Goal: Information Seeking & Learning: Check status

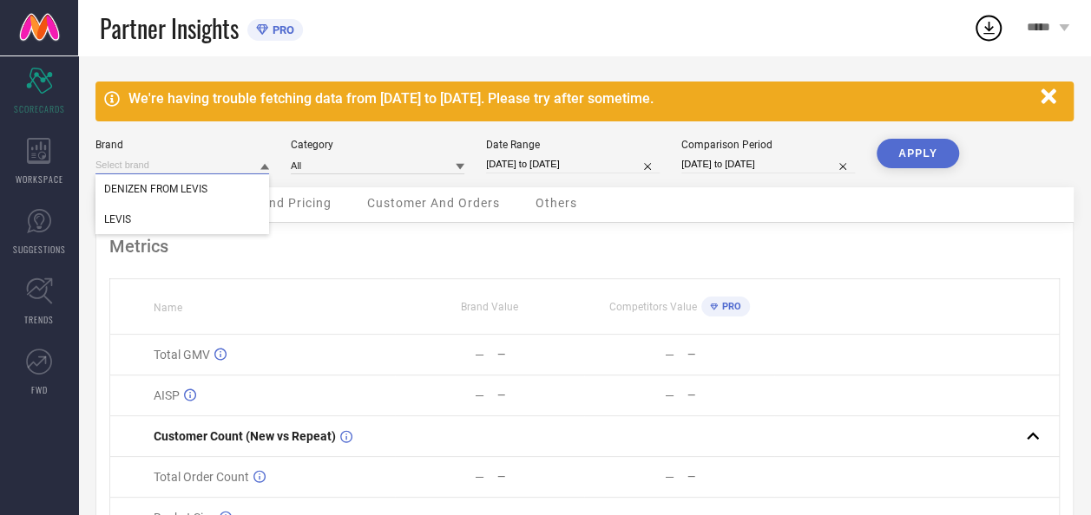
click at [245, 162] on input at bounding box center [182, 165] width 174 height 18
click at [154, 164] on input at bounding box center [182, 165] width 174 height 18
type input "All"
click at [365, 168] on input at bounding box center [378, 165] width 174 height 18
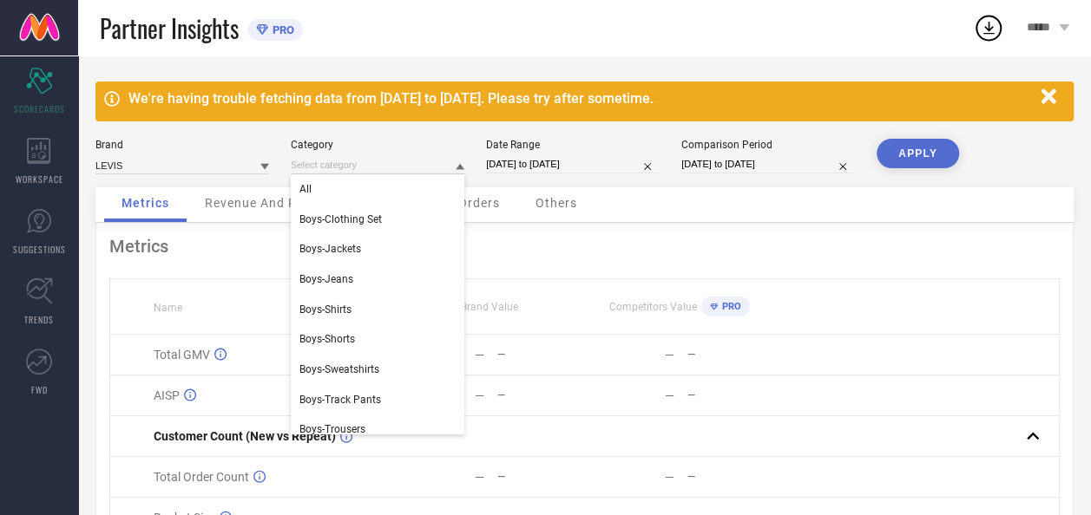
click at [474, 31] on div "Partner Insights PRO" at bounding box center [536, 28] width 873 height 56
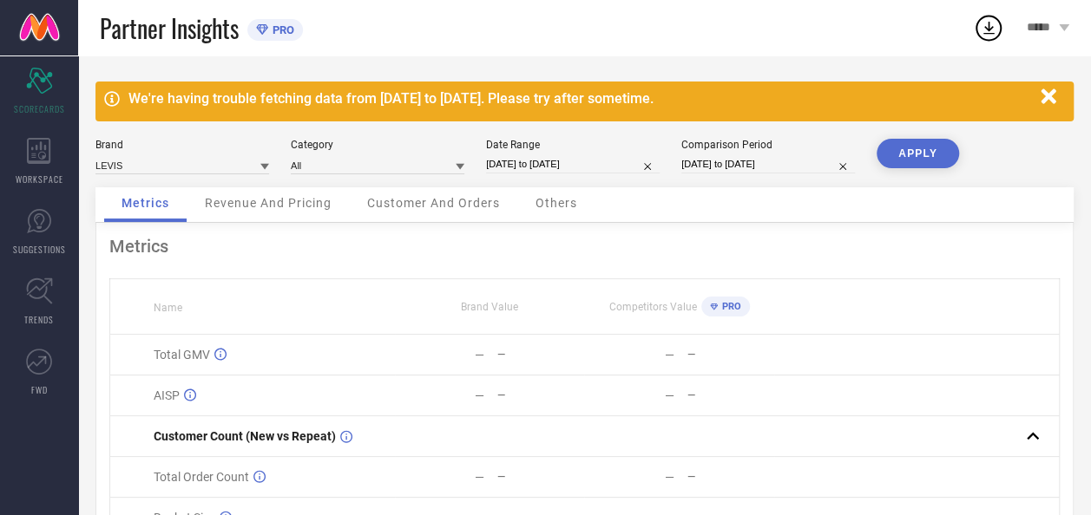
click at [708, 158] on input "[DATE] to [DATE]" at bounding box center [768, 164] width 174 height 18
select select "7"
select select "2024"
select select "8"
select select "2024"
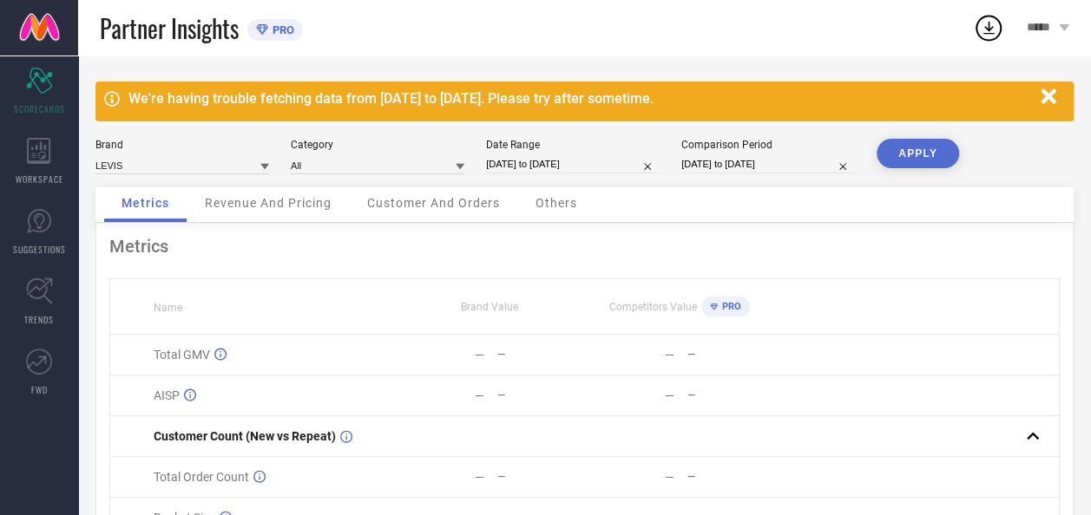
click at [722, 43] on div "Partner Insights PRO" at bounding box center [536, 28] width 873 height 56
select select "7"
select select "2024"
select select "8"
select select "2024"
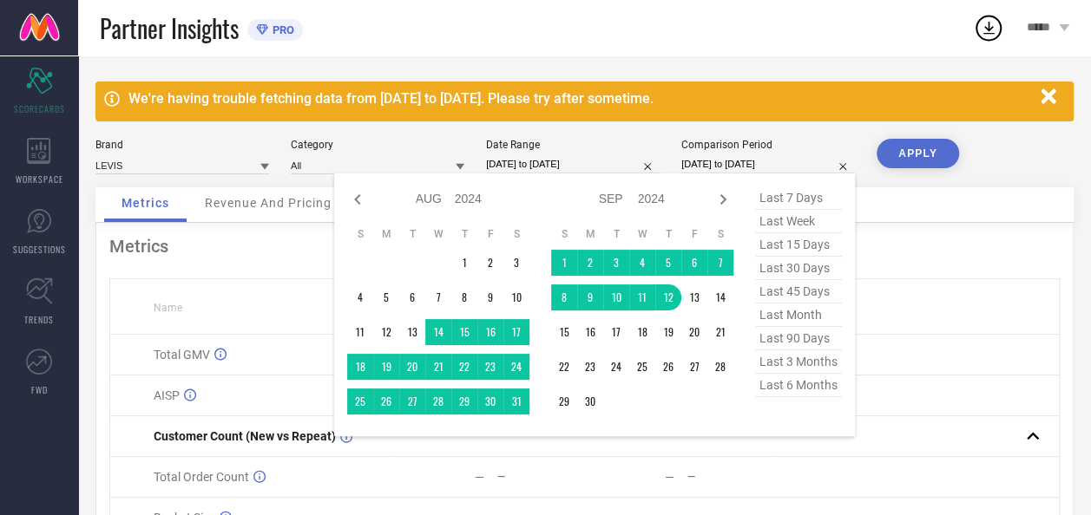
click at [770, 161] on input "[DATE] to [DATE]" at bounding box center [768, 164] width 174 height 18
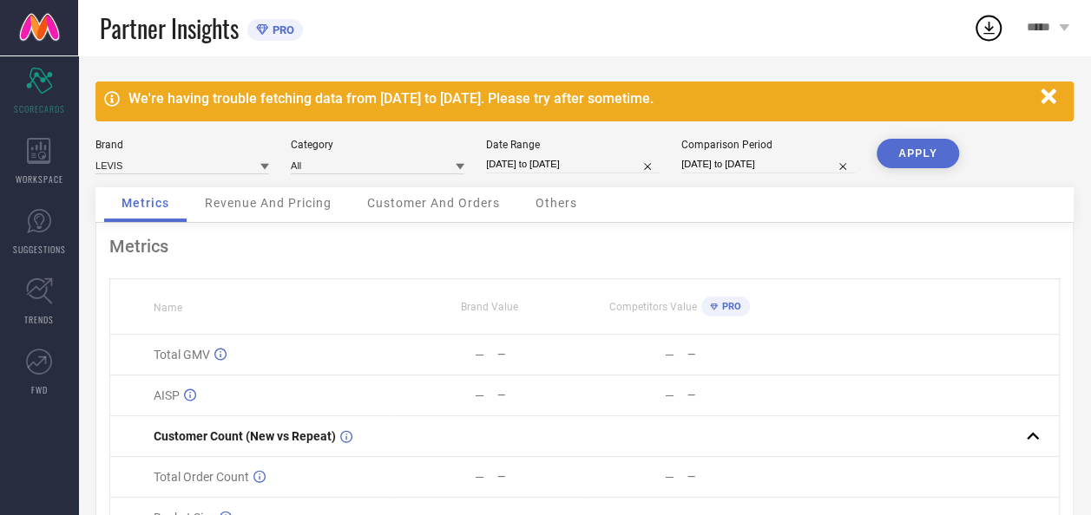
click at [696, 38] on div "Partner Insights PRO" at bounding box center [536, 28] width 873 height 56
click at [733, 23] on div "Partner Insights PRO" at bounding box center [536, 28] width 873 height 56
select select "7"
select select "2025"
select select "8"
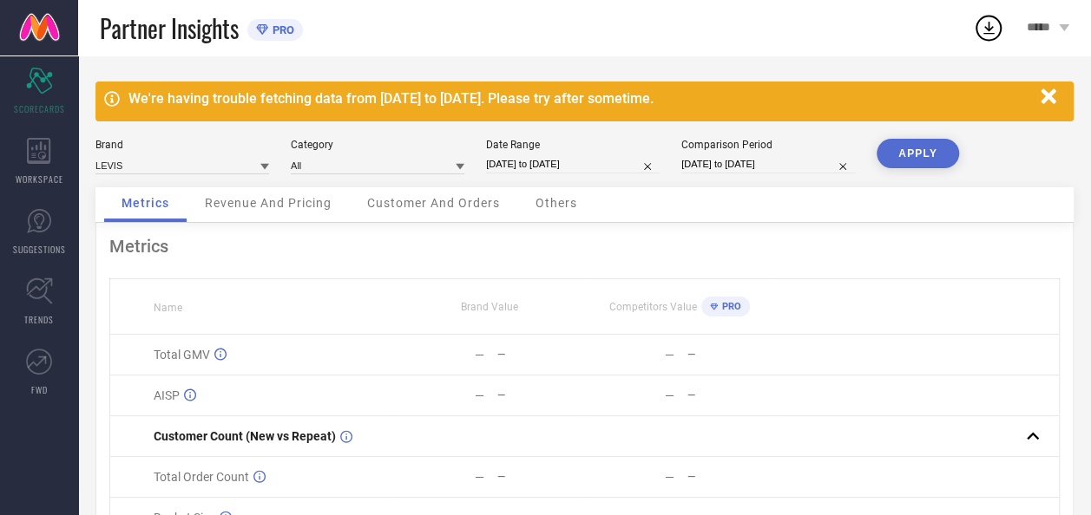
select select "2025"
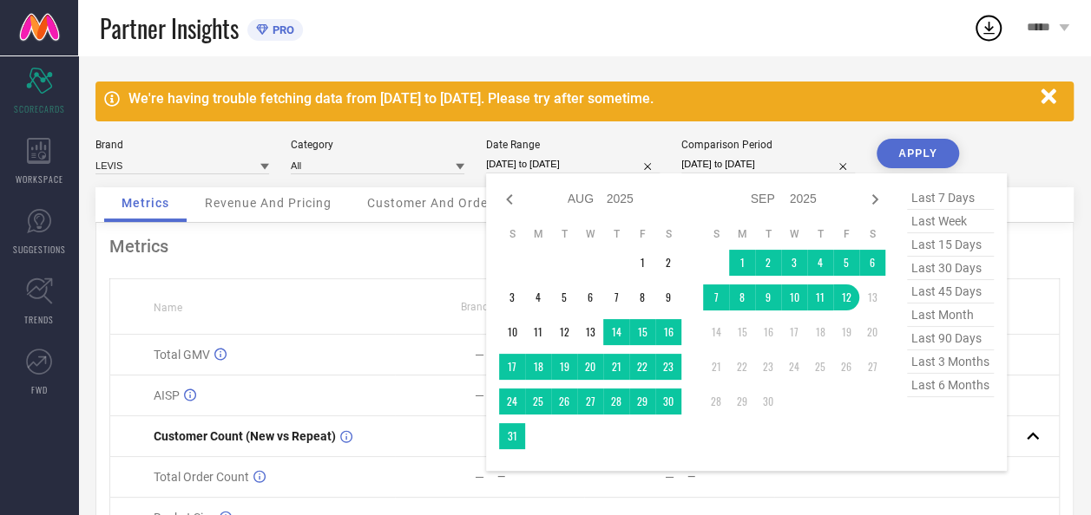
click at [613, 163] on input "[DATE] to [DATE]" at bounding box center [573, 164] width 174 height 18
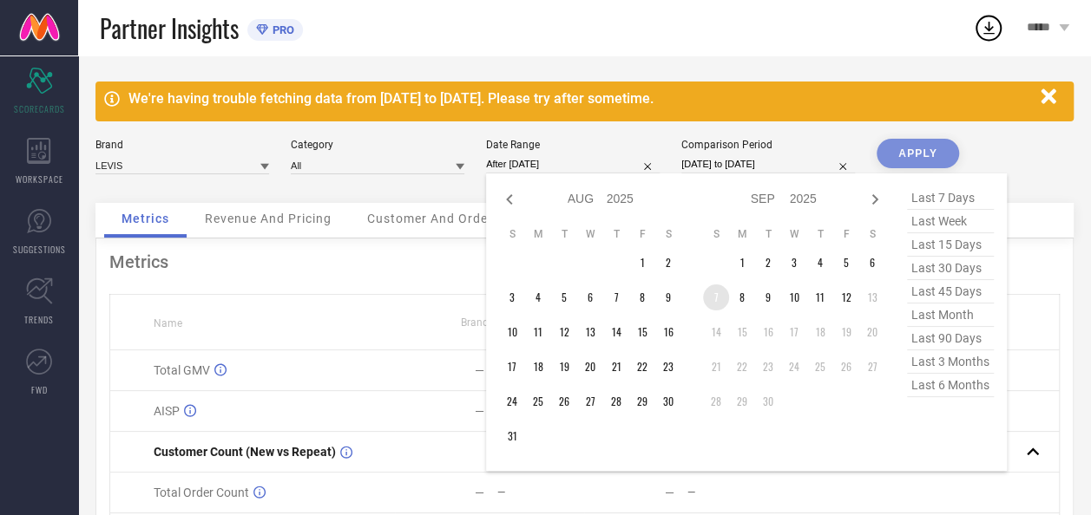
click at [720, 293] on td "7" at bounding box center [716, 298] width 26 height 26
type input "[DATE] to [DATE]"
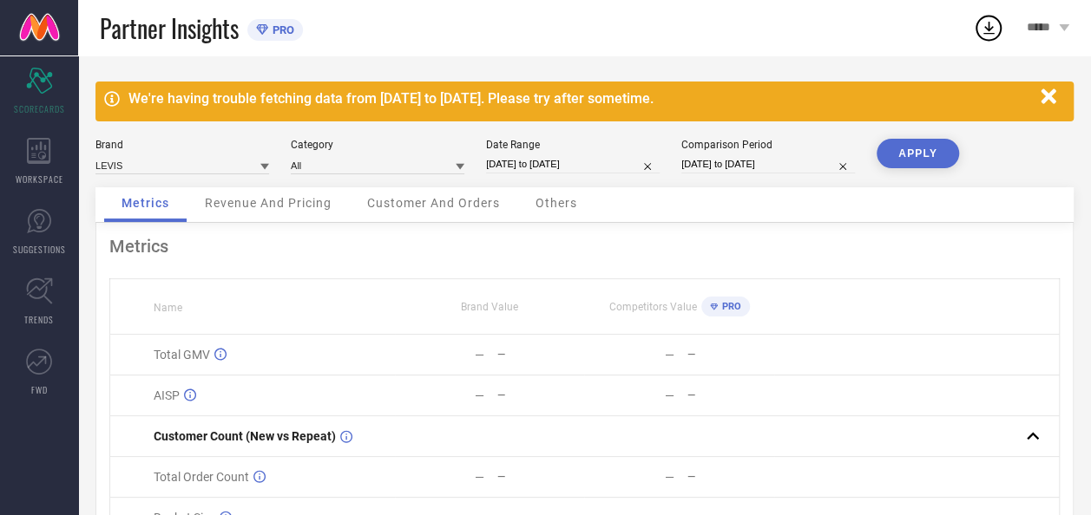
click at [923, 154] on button "APPLY" at bounding box center [917, 154] width 82 height 30
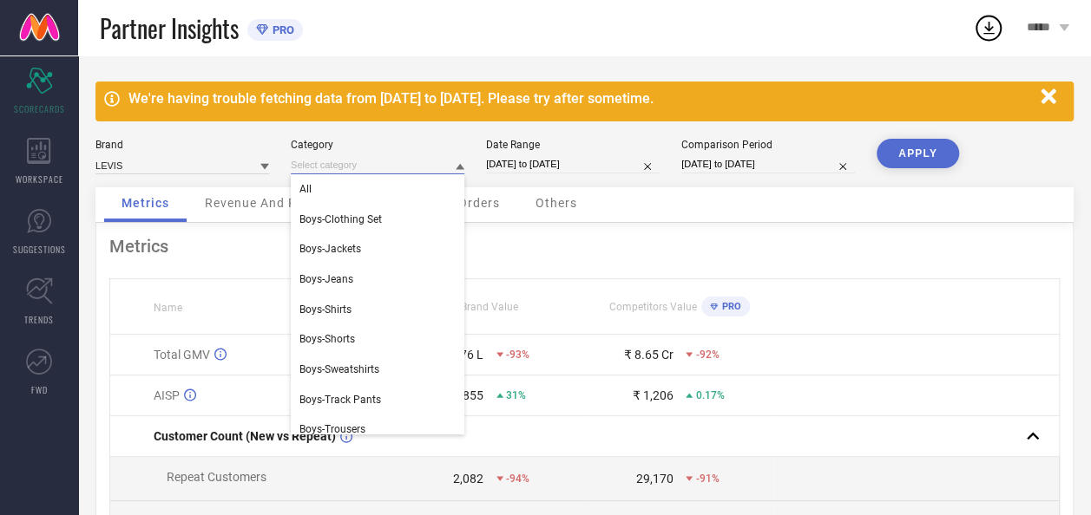
click at [371, 172] on input at bounding box center [378, 165] width 174 height 18
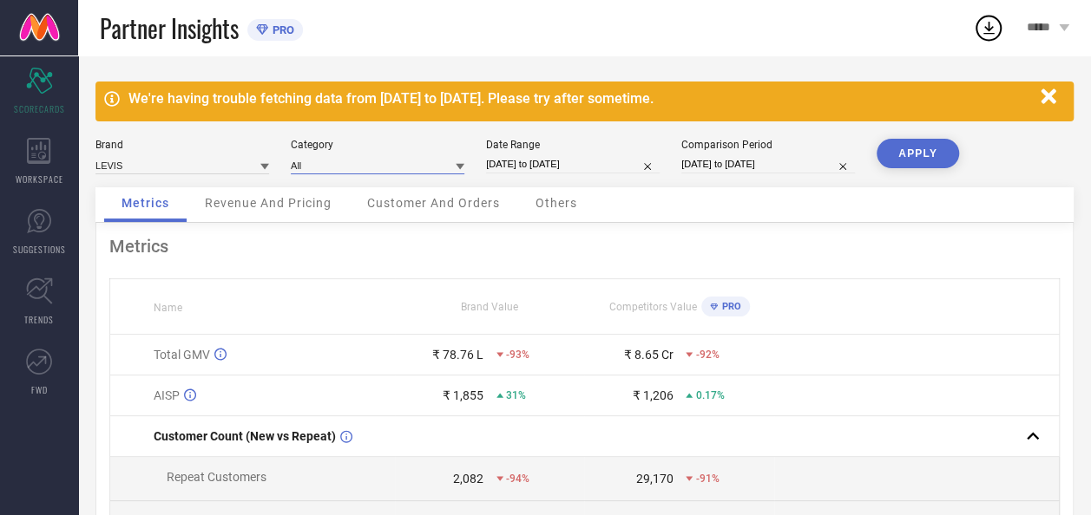
click at [386, 159] on input at bounding box center [378, 165] width 174 height 18
click at [432, 198] on span "Customer And Orders" at bounding box center [433, 203] width 133 height 14
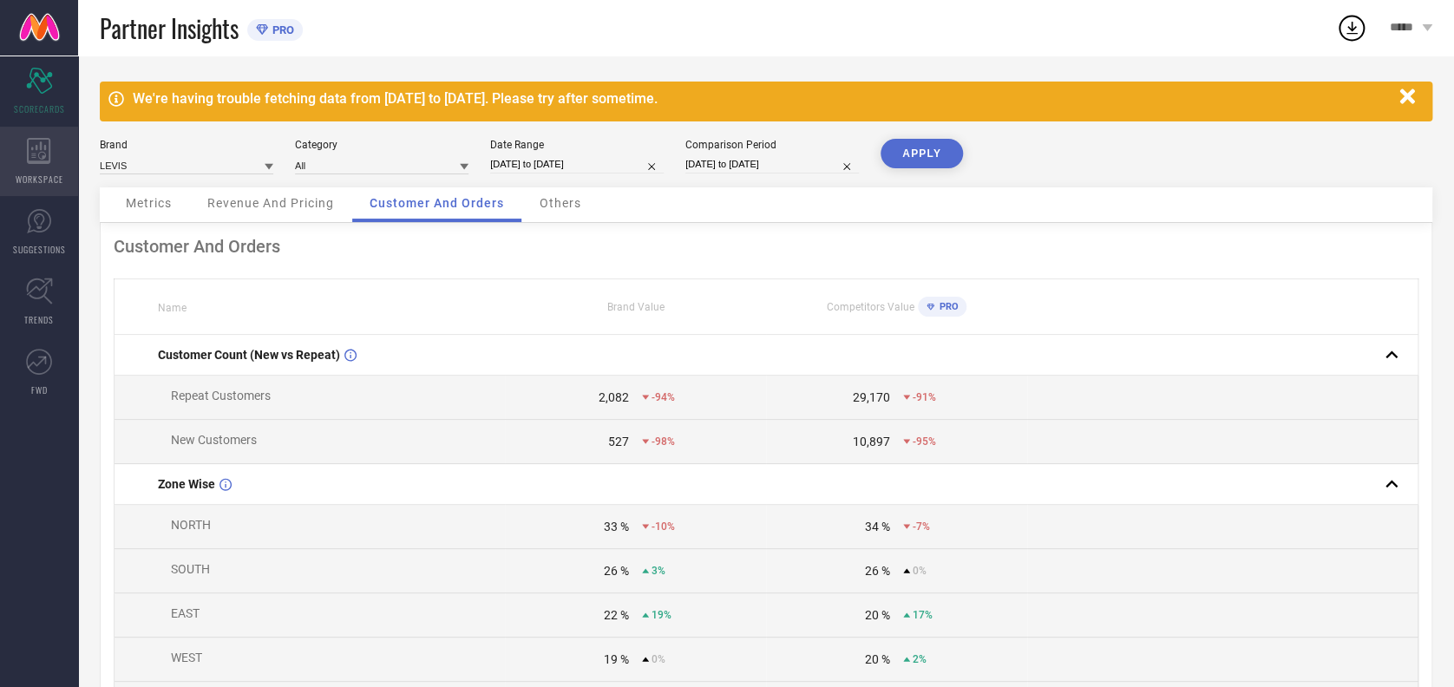
click at [49, 158] on icon at bounding box center [38, 151] width 23 height 26
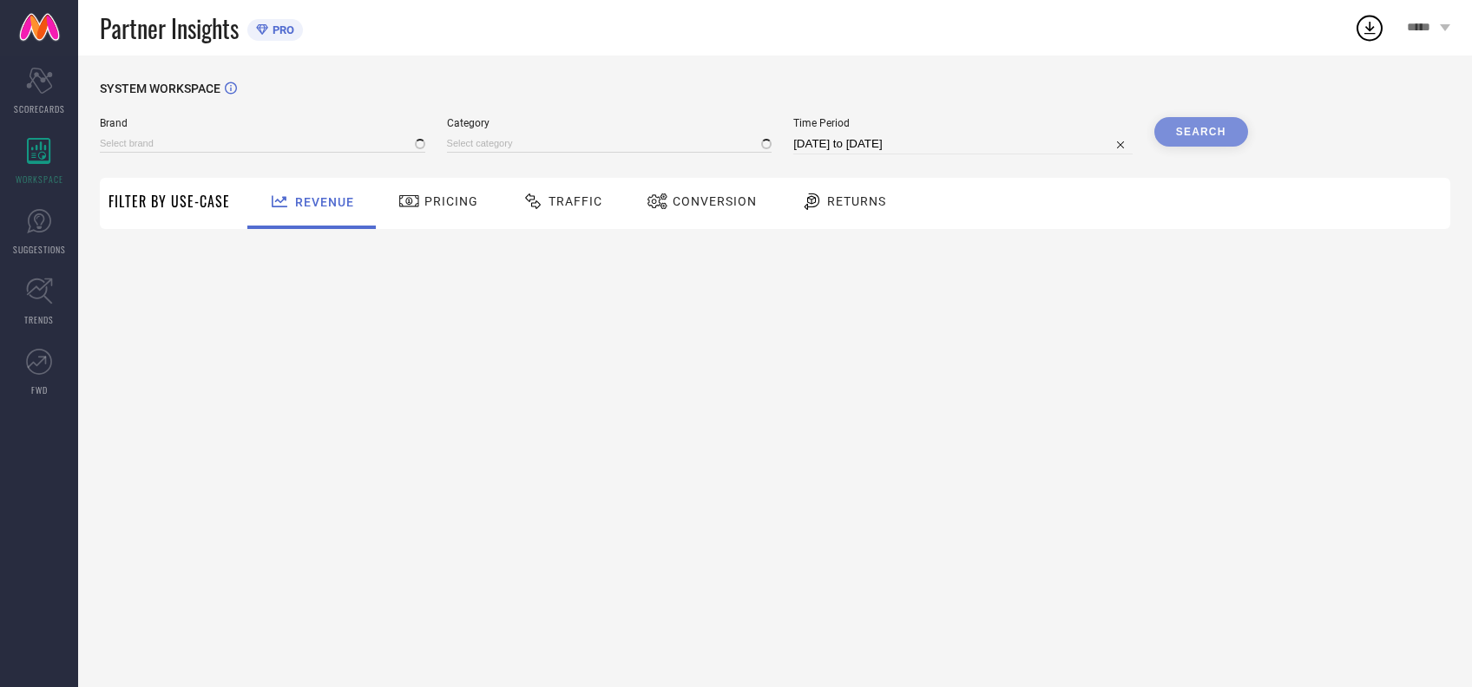
type input "DENIZEN FROM LEVIS"
type input "All"
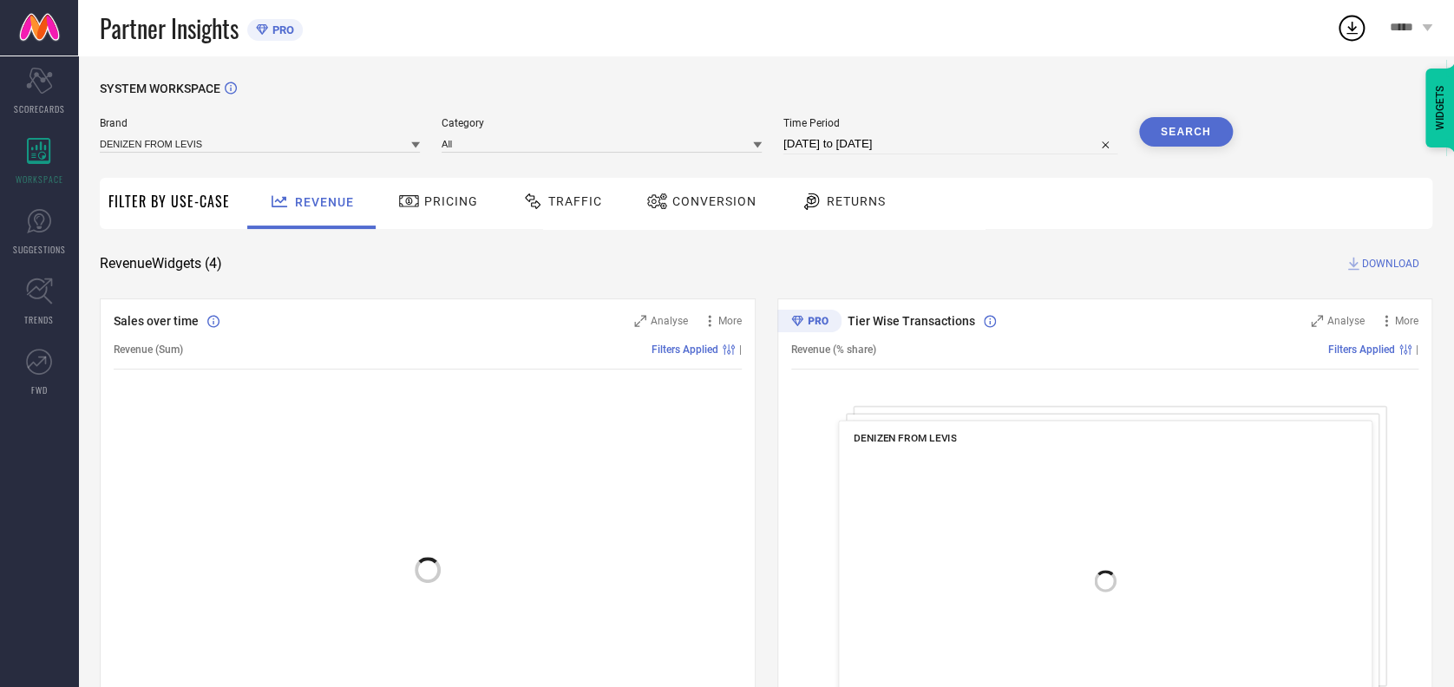
click at [576, 209] on div "Traffic" at bounding box center [562, 202] width 89 height 30
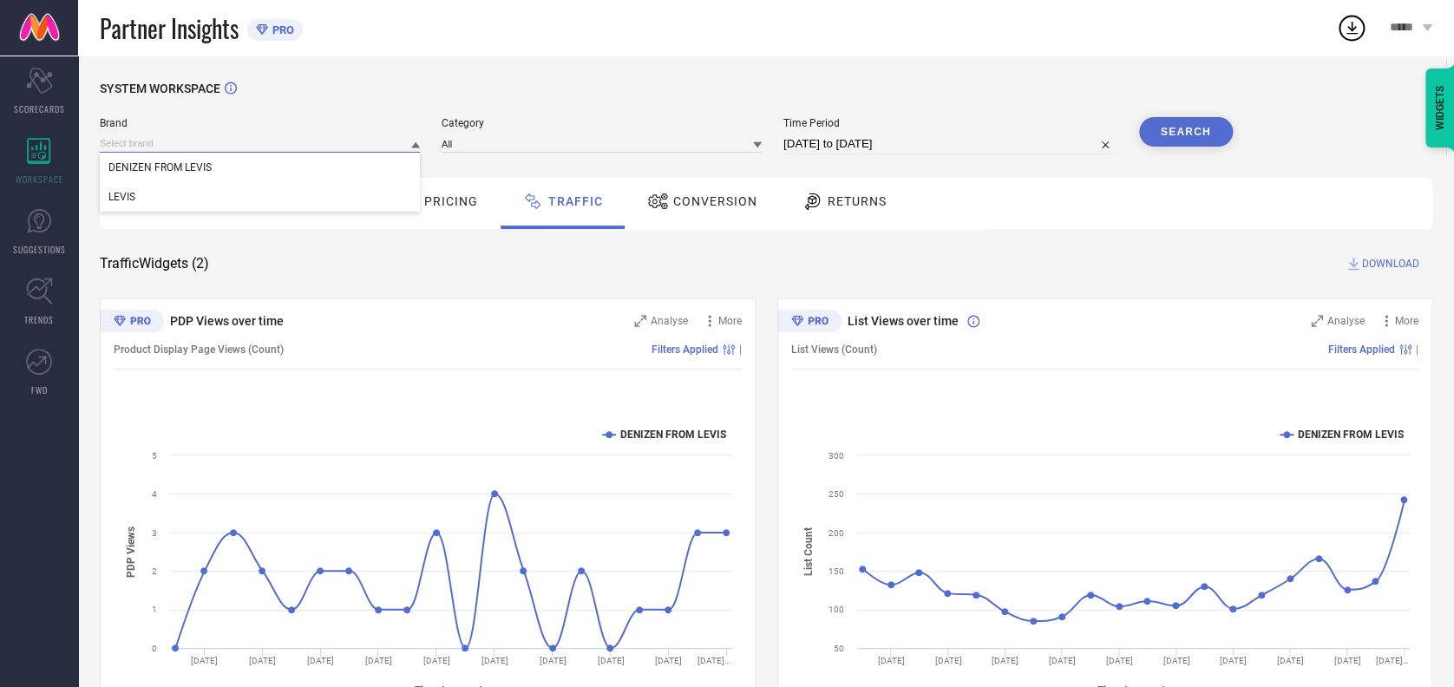
click at [293, 139] on input at bounding box center [260, 144] width 320 height 18
drag, startPoint x: 202, startPoint y: 131, endPoint x: 210, endPoint y: 142, distance: 13.7
click at [210, 142] on div "Brand DENIZEN FROM LEVIS" at bounding box center [260, 135] width 320 height 37
click at [210, 142] on input at bounding box center [260, 144] width 320 height 18
click at [207, 145] on input at bounding box center [260, 144] width 320 height 18
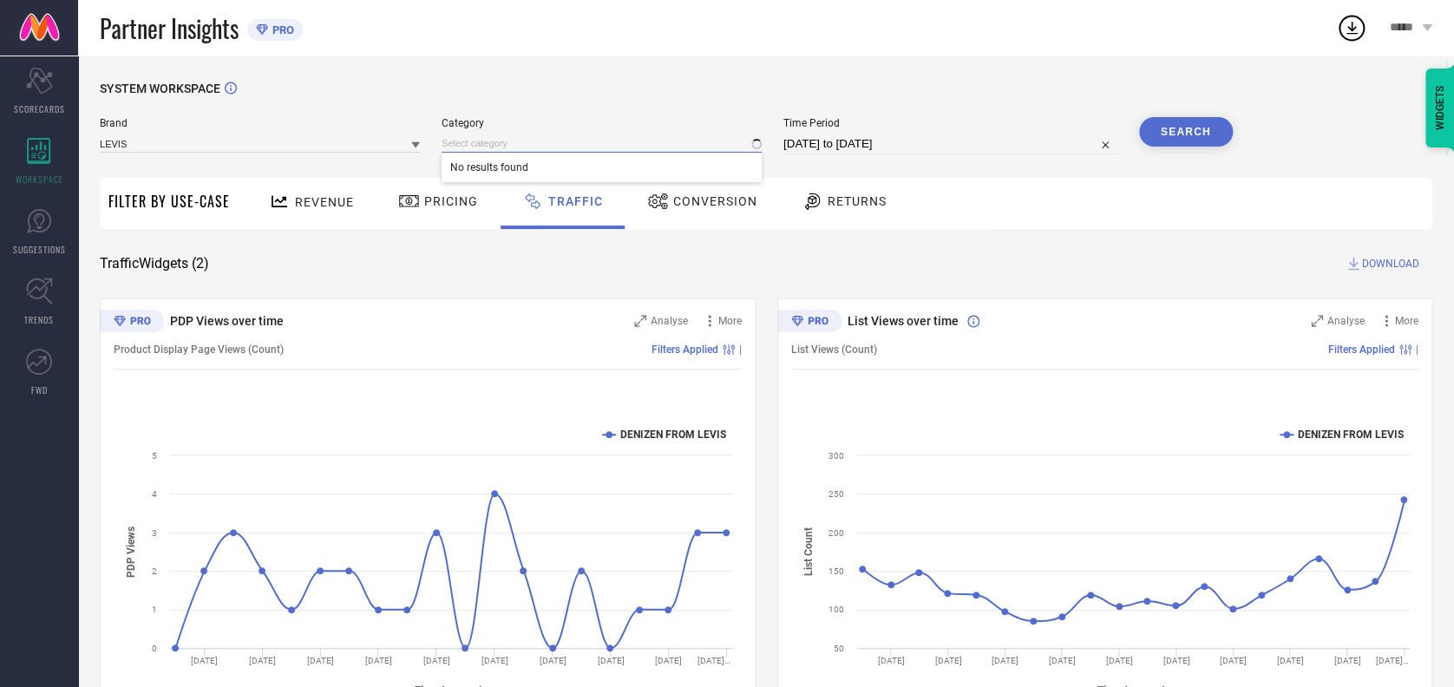
click at [573, 143] on input at bounding box center [602, 144] width 320 height 18
click at [562, 141] on input at bounding box center [602, 144] width 320 height 18
select select "7"
select select "2025"
select select "8"
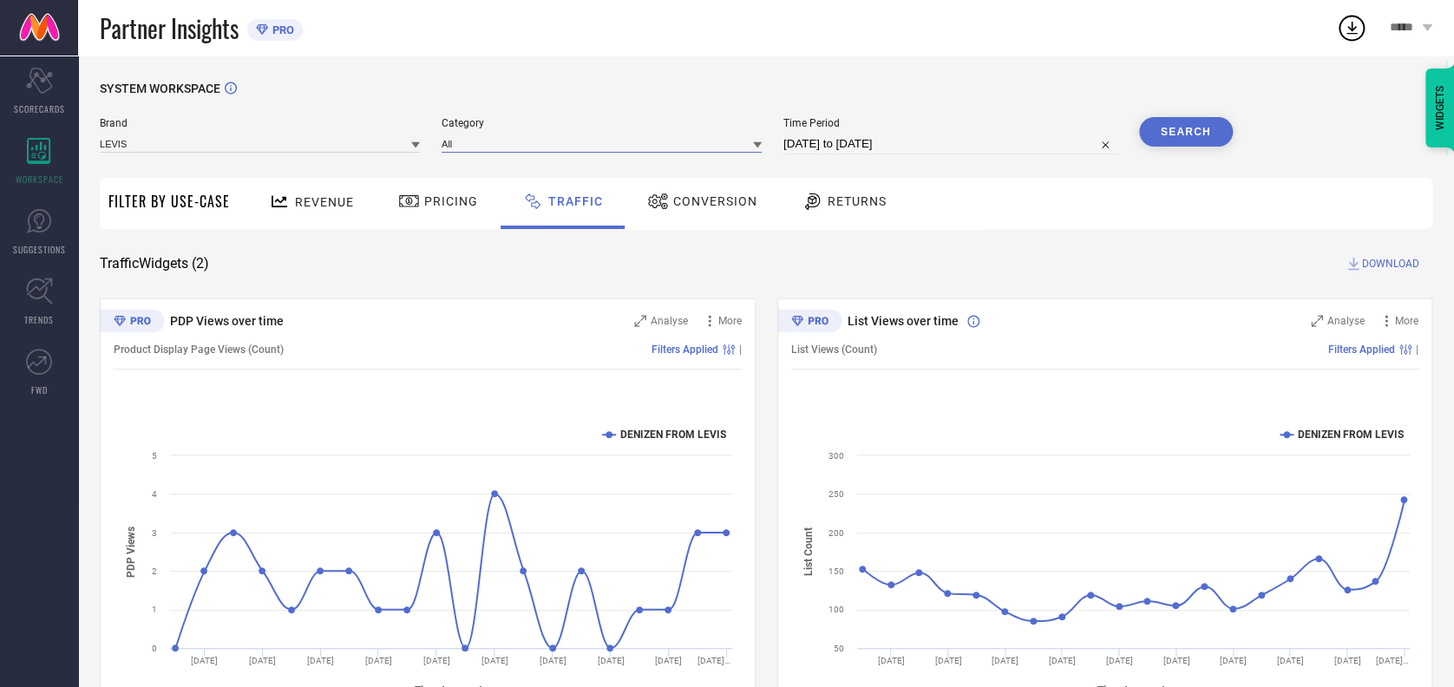
select select "2025"
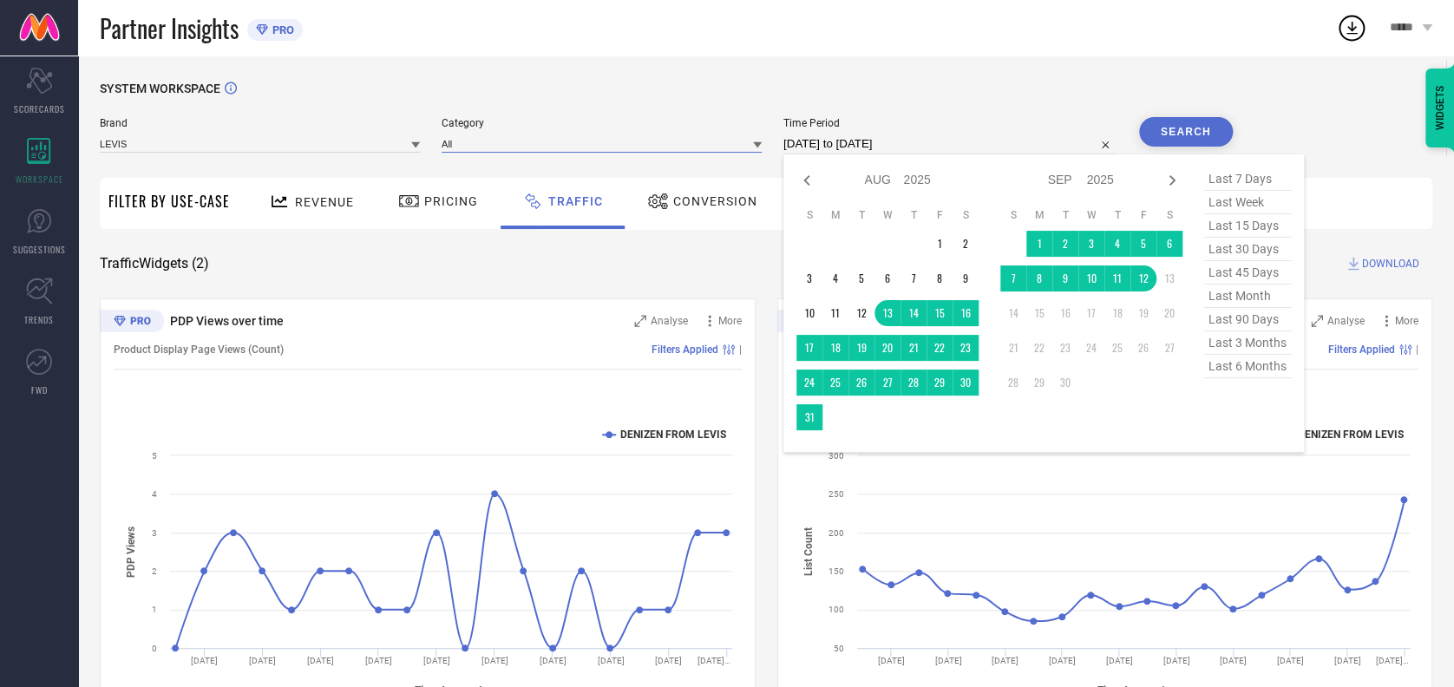
click at [933, 146] on input "[DATE] to [DATE]" at bounding box center [951, 144] width 334 height 21
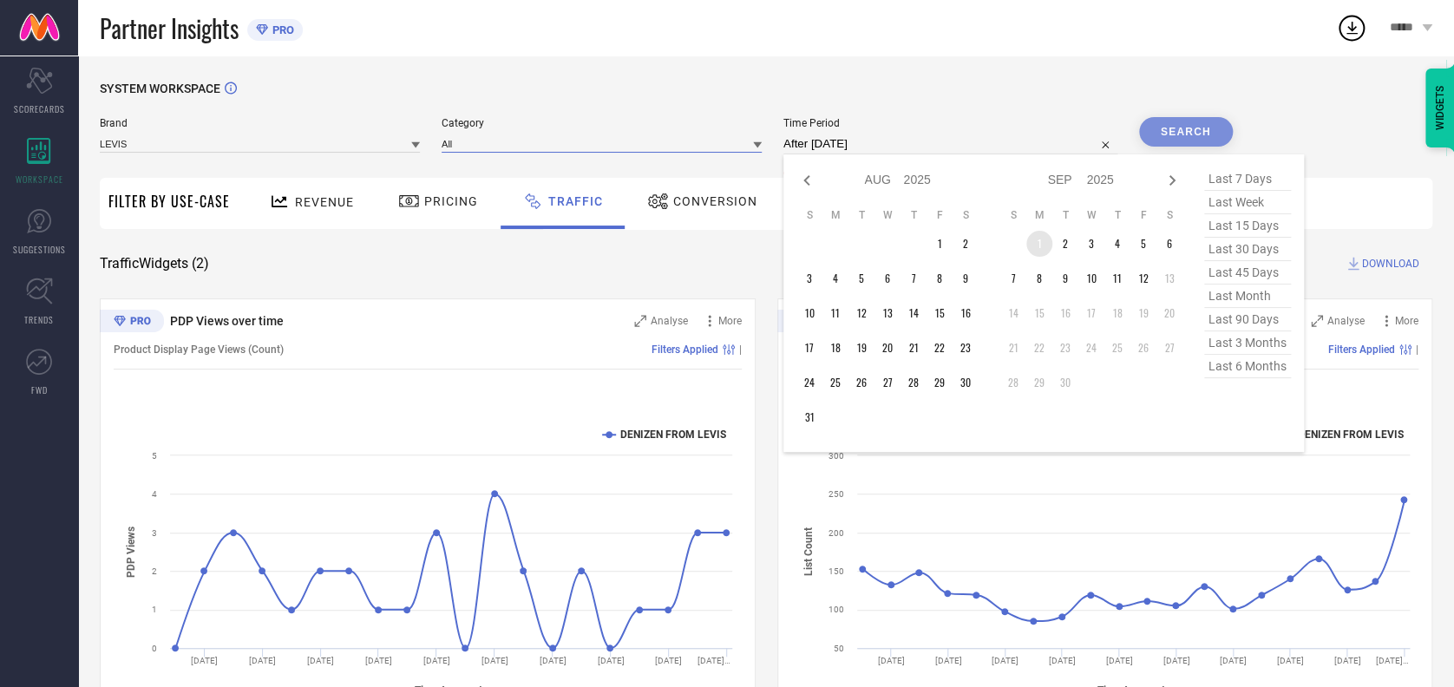
click at [1027, 243] on td "1" at bounding box center [1040, 244] width 26 height 26
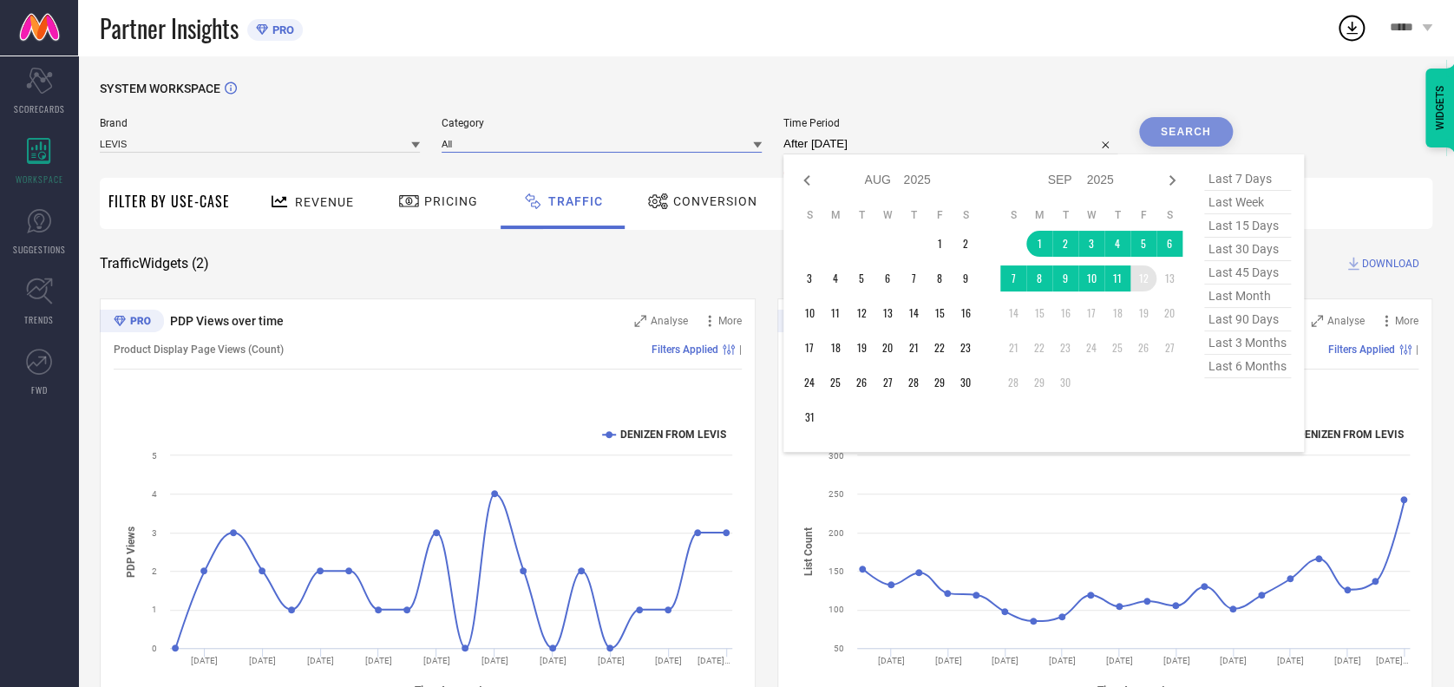
type input "[DATE] to [DATE]"
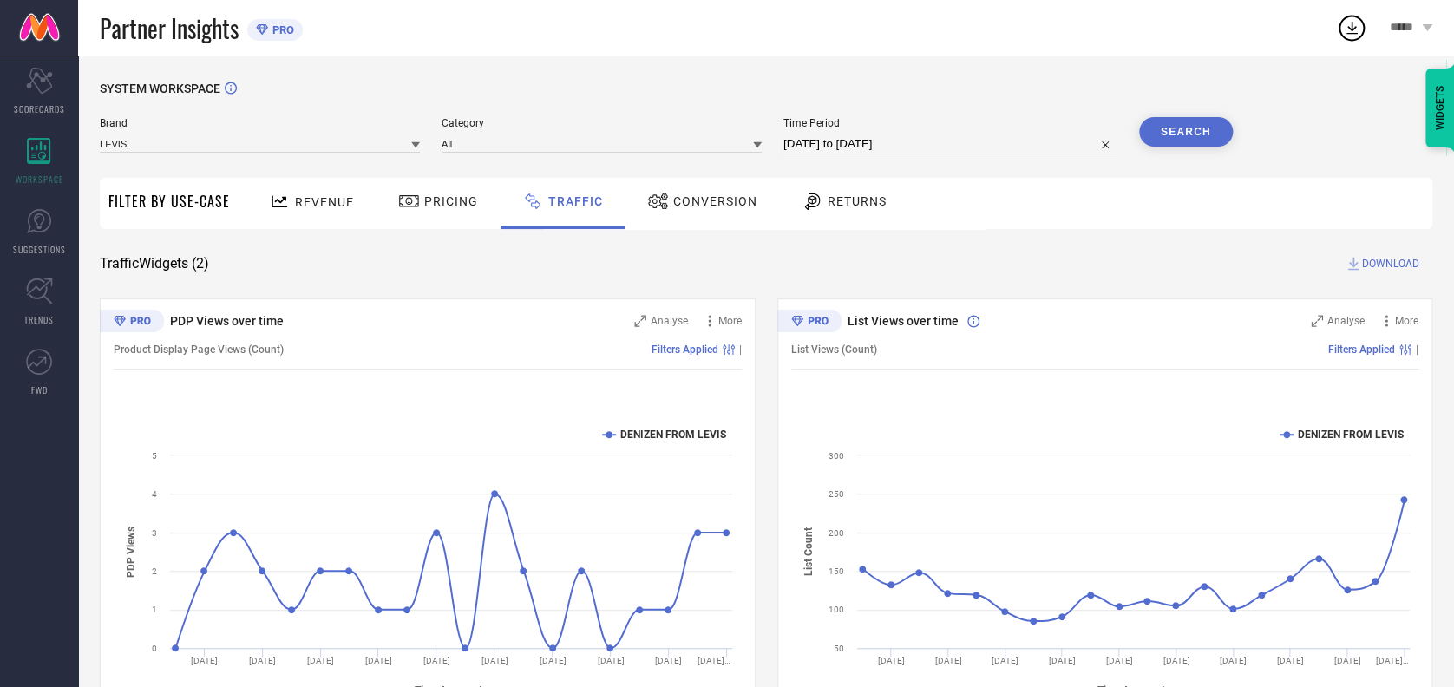
click at [1103, 131] on button "Search" at bounding box center [1186, 132] width 94 height 30
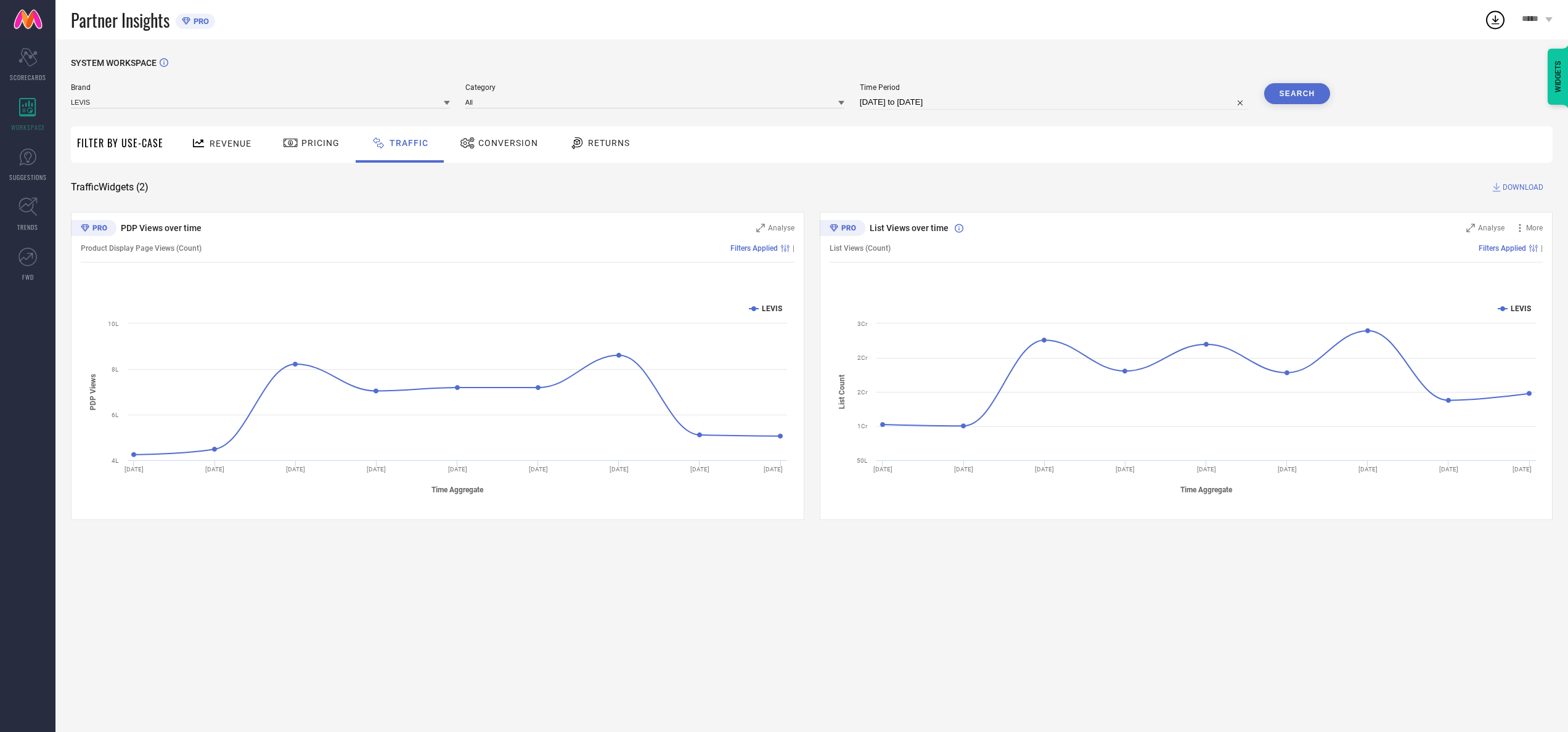
select select "8"
select select "2025"
select select "9"
select select "2025"
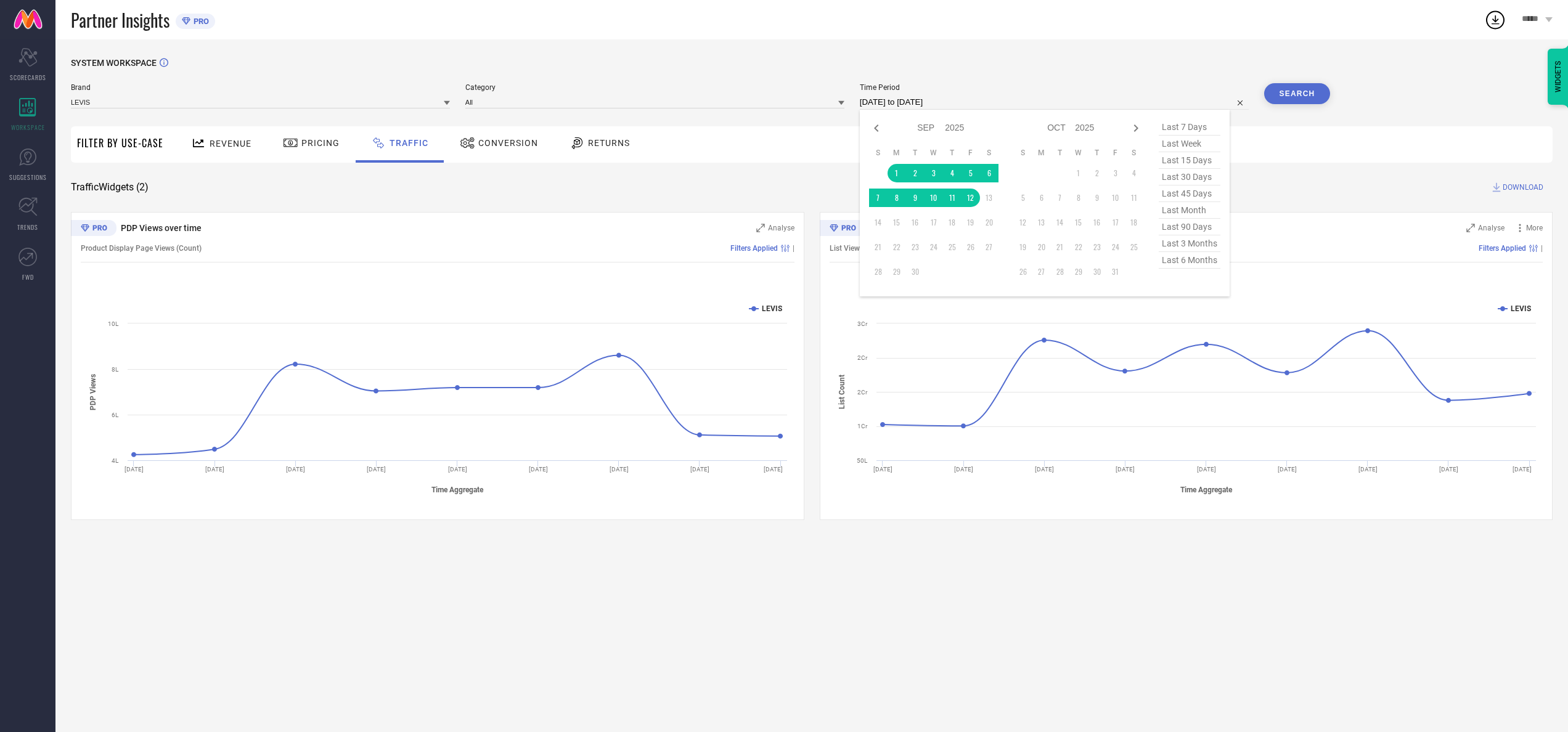
click at [783, 97] on input "[DATE] to [DATE]" at bounding box center [1055, 102] width 389 height 15
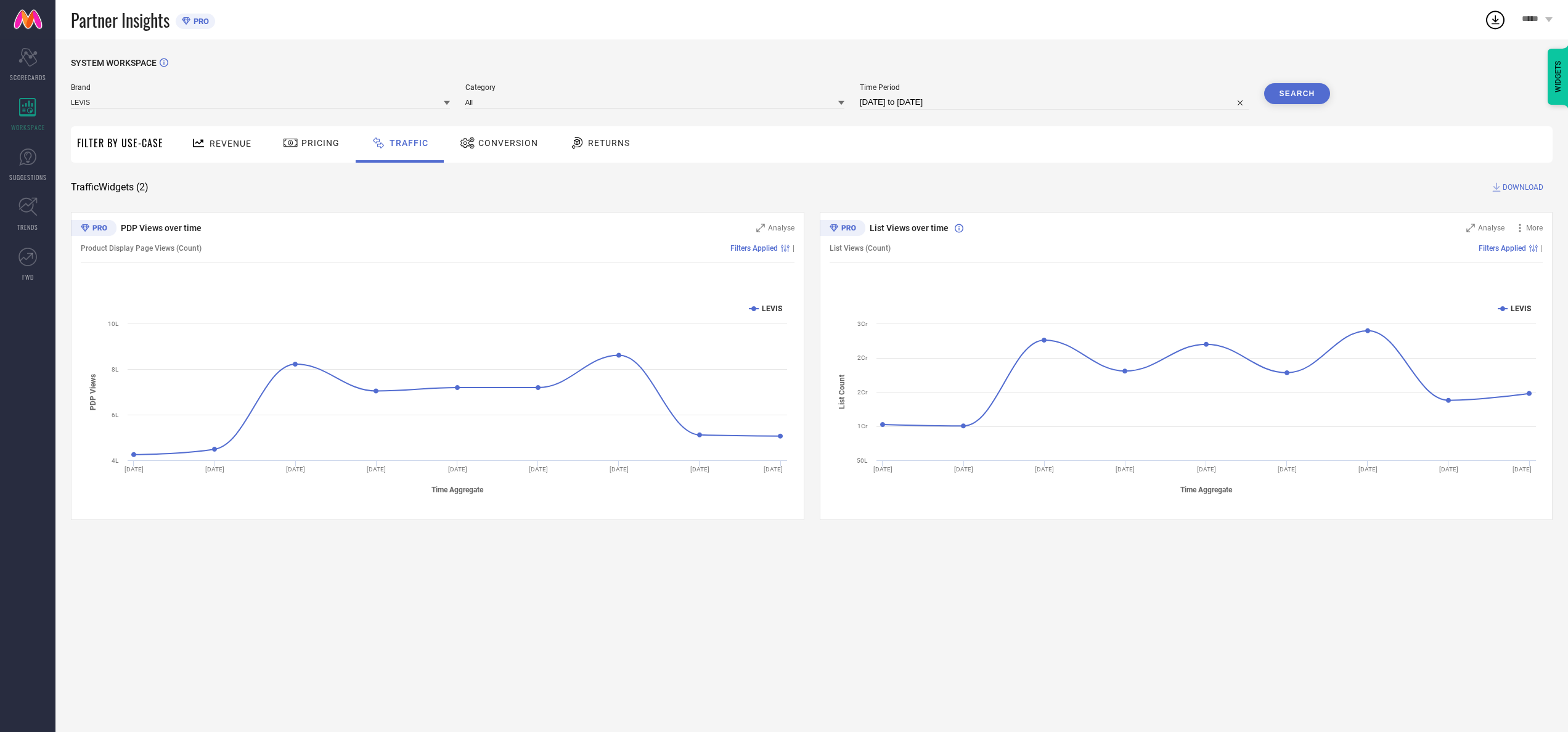
click at [783, 77] on div "SYSTEM WORKSPACE" at bounding box center [812, 71] width 1481 height 26
select select "8"
select select "2025"
select select "9"
select select "2025"
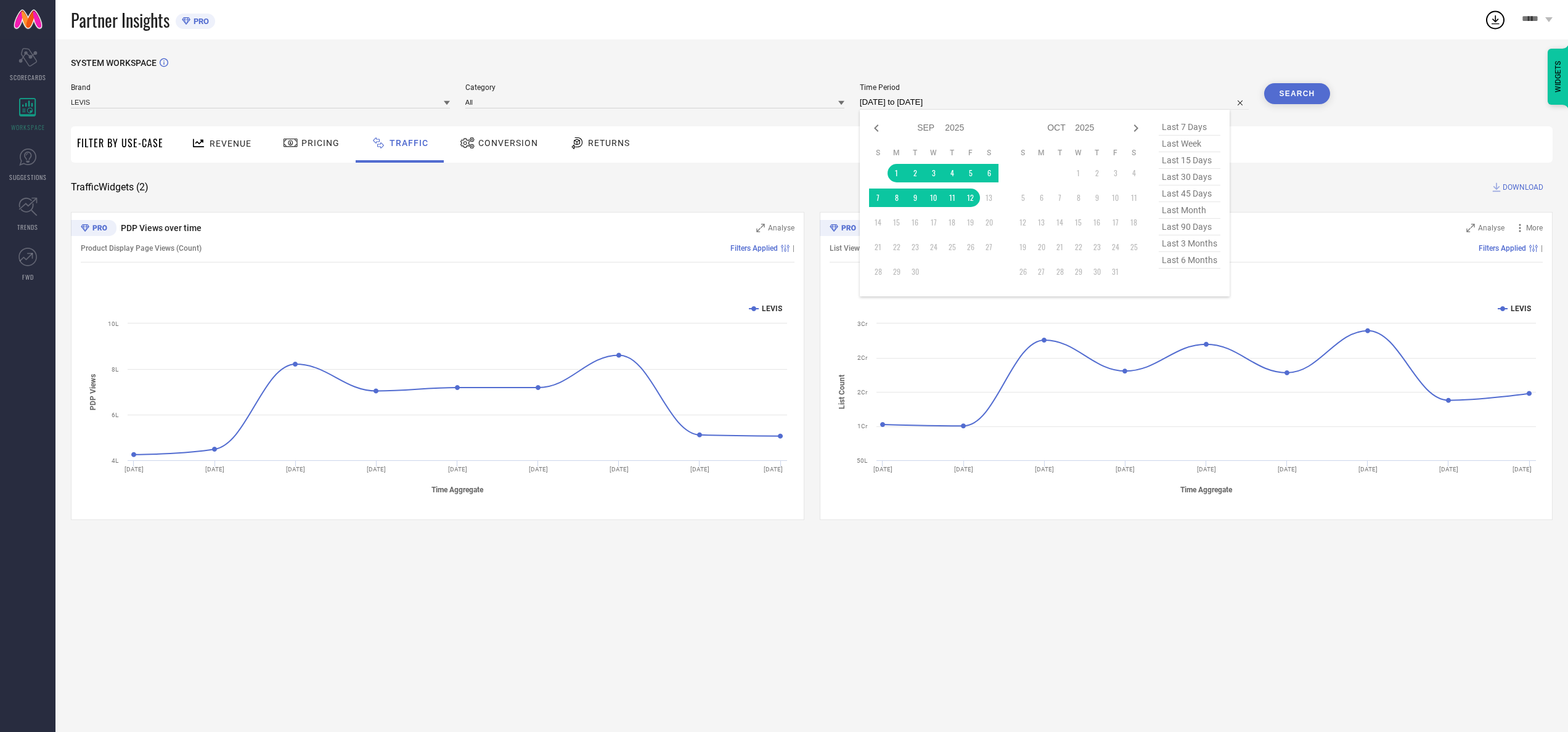
click at [783, 97] on input "[DATE] to [DATE]" at bounding box center [1055, 102] width 389 height 15
click at [783, 127] on icon at bounding box center [876, 128] width 15 height 15
select select "7"
select select "2025"
select select "8"
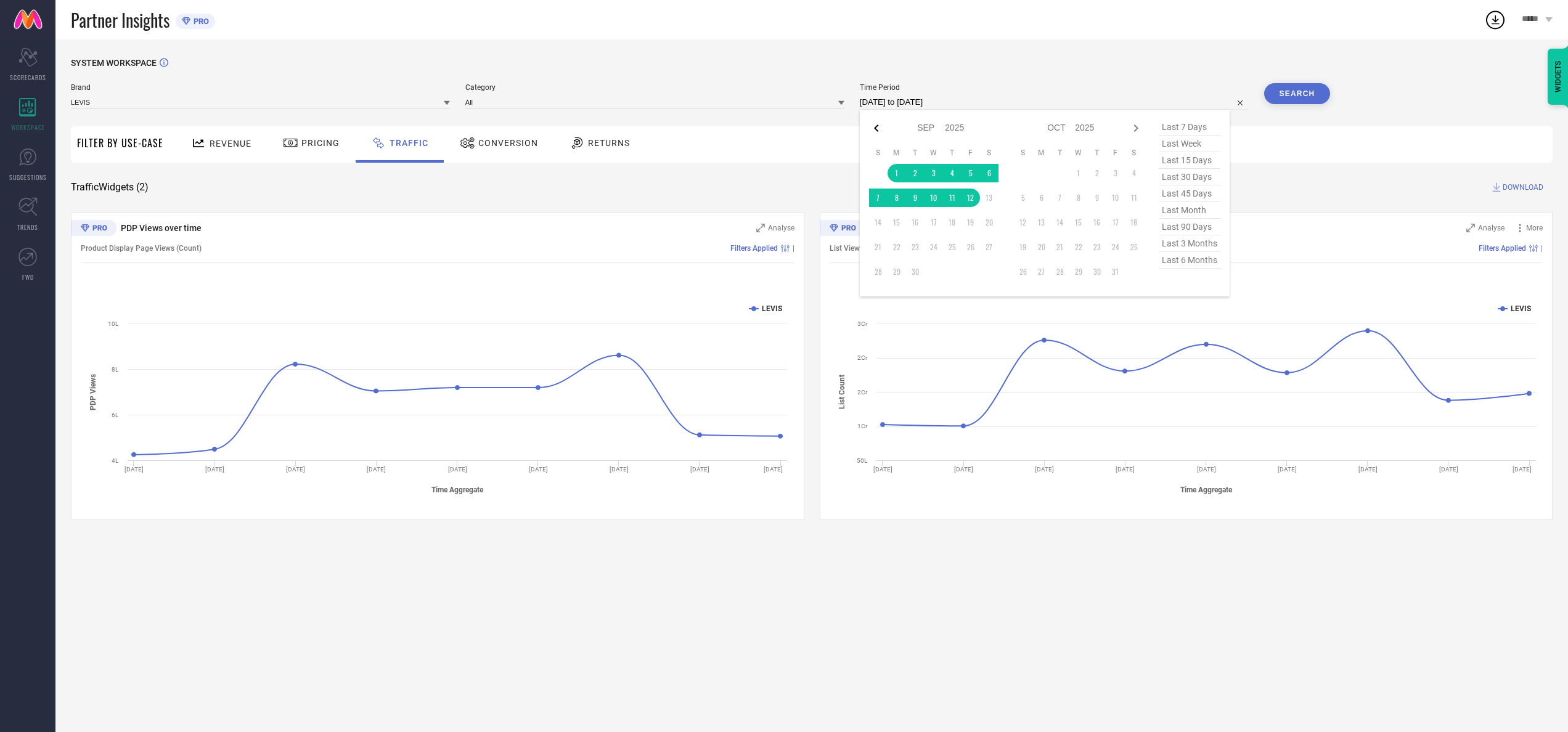
select select "2025"
click at [783, 168] on td "1" at bounding box center [1042, 173] width 18 height 18
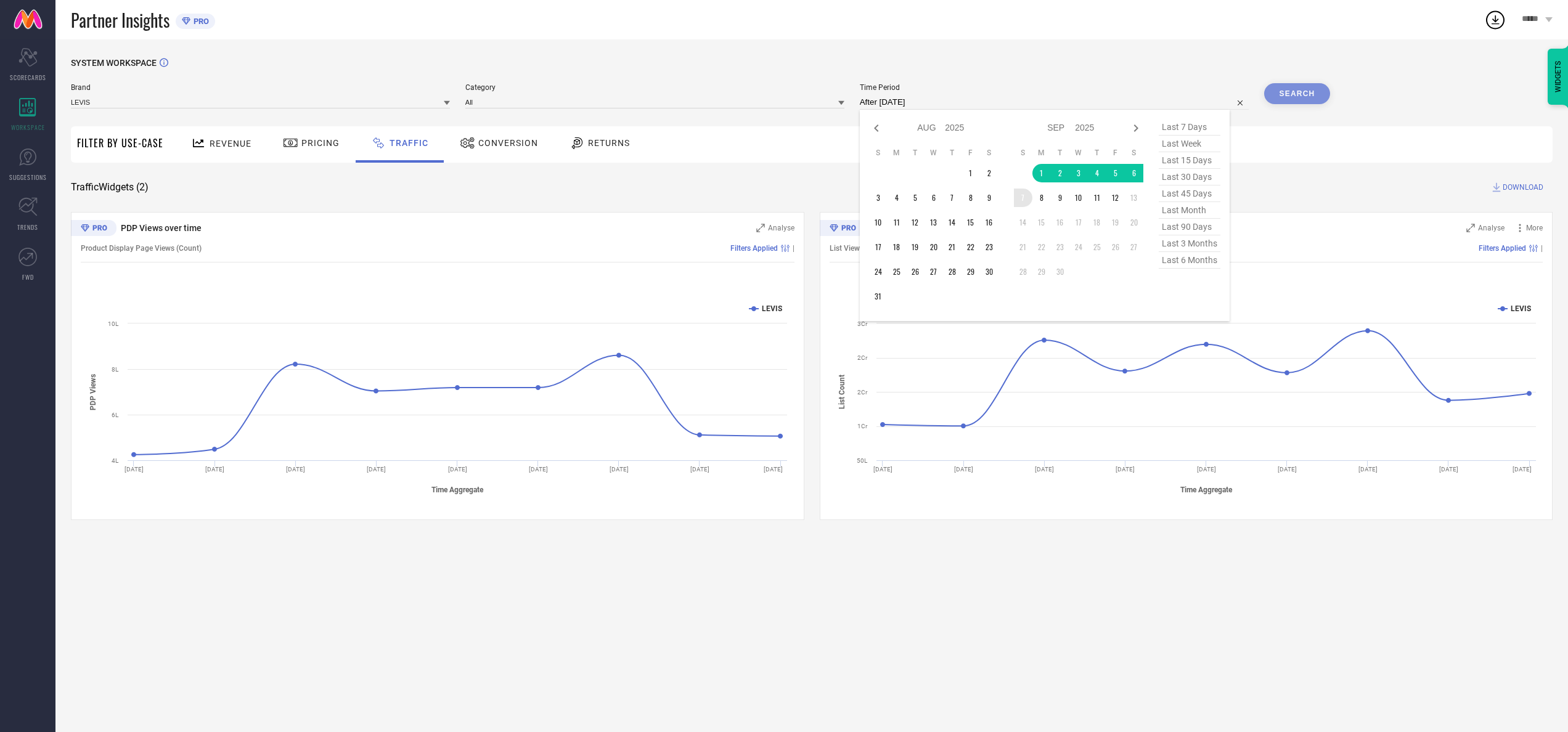
type input "[DATE] to [DATE]"
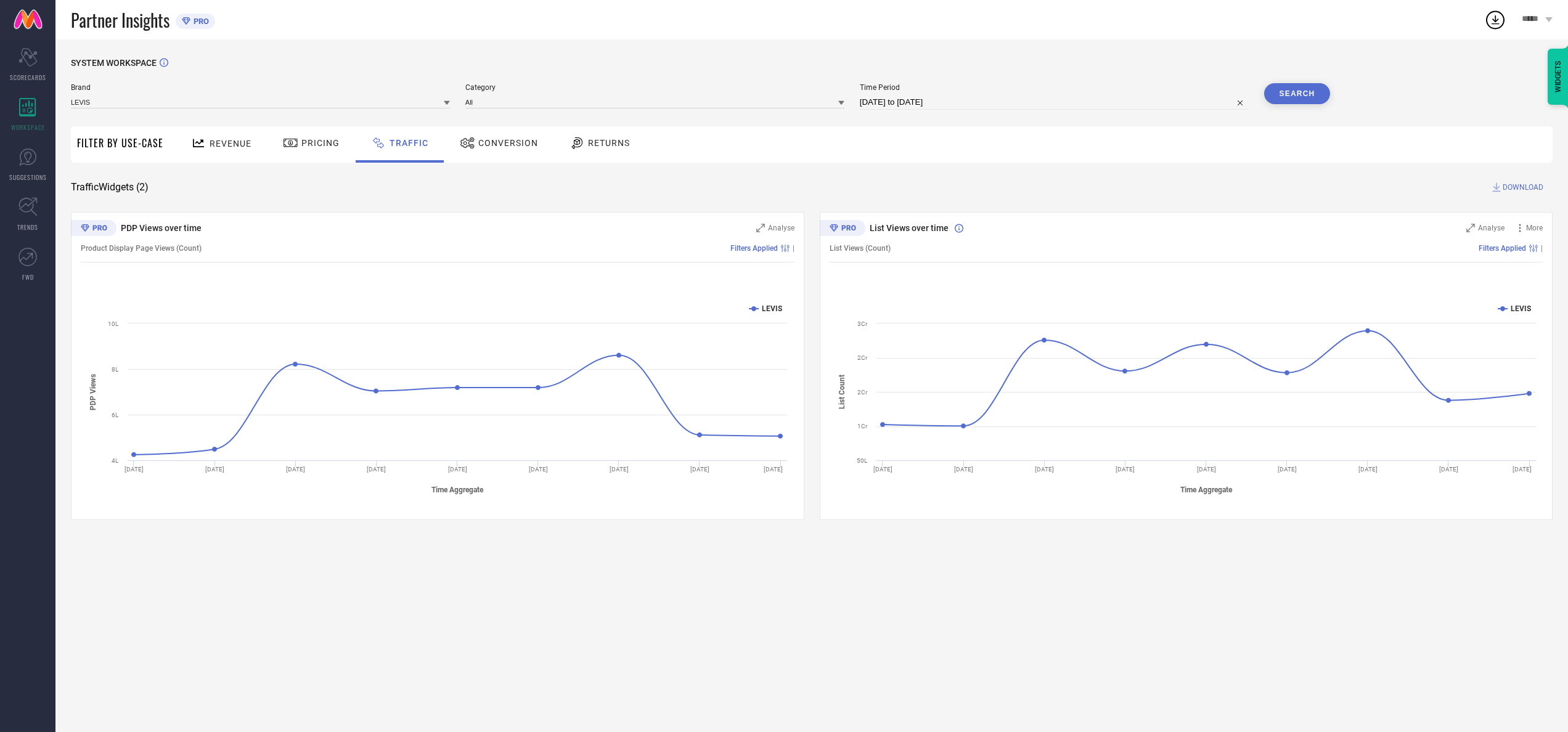
click at [783, 89] on button "Search" at bounding box center [1297, 94] width 67 height 21
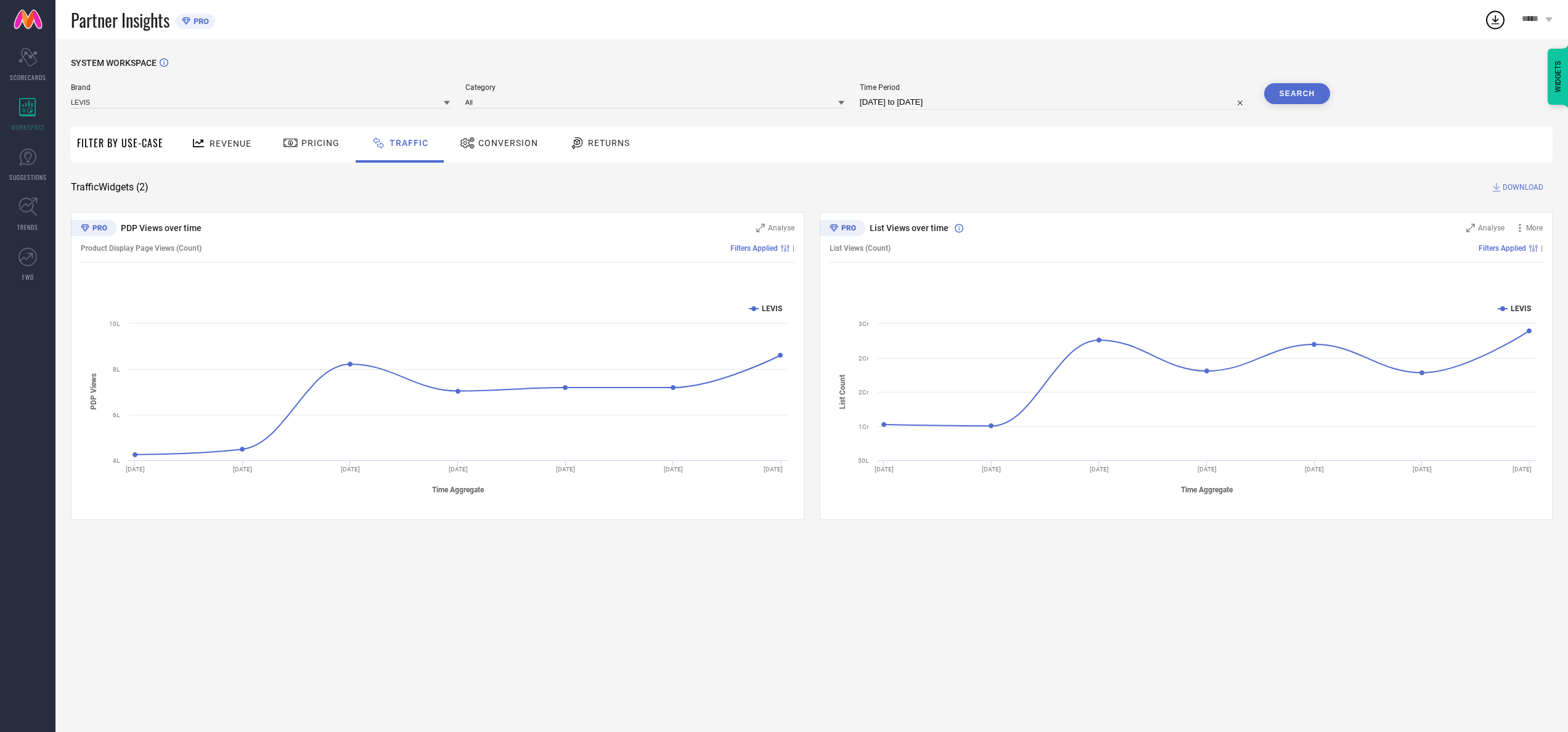
click at [783, 91] on button "Search" at bounding box center [1297, 94] width 67 height 21
select select "8"
select select "2025"
select select "9"
select select "2025"
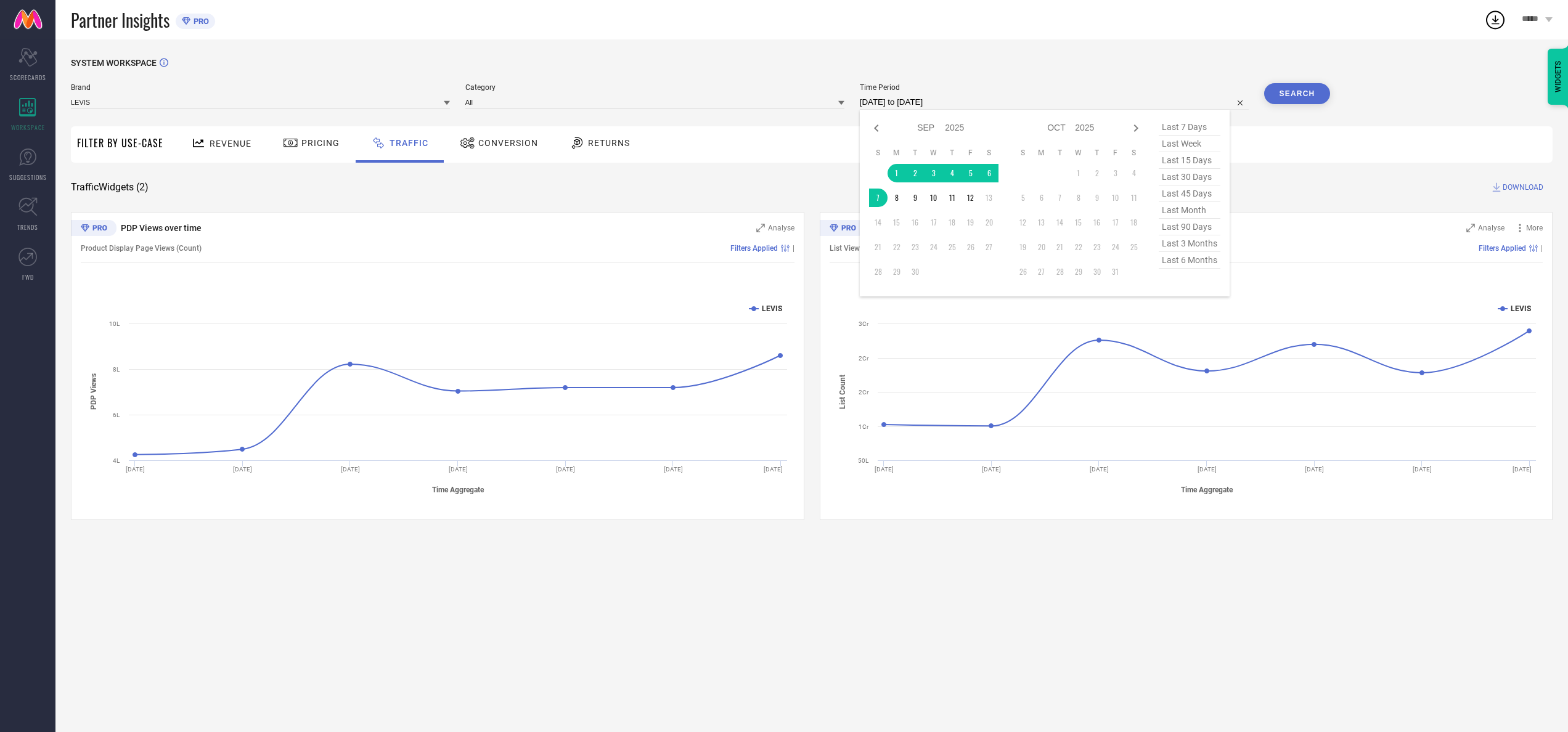
click at [783, 106] on input "[DATE] to [DATE]" at bounding box center [1055, 102] width 389 height 15
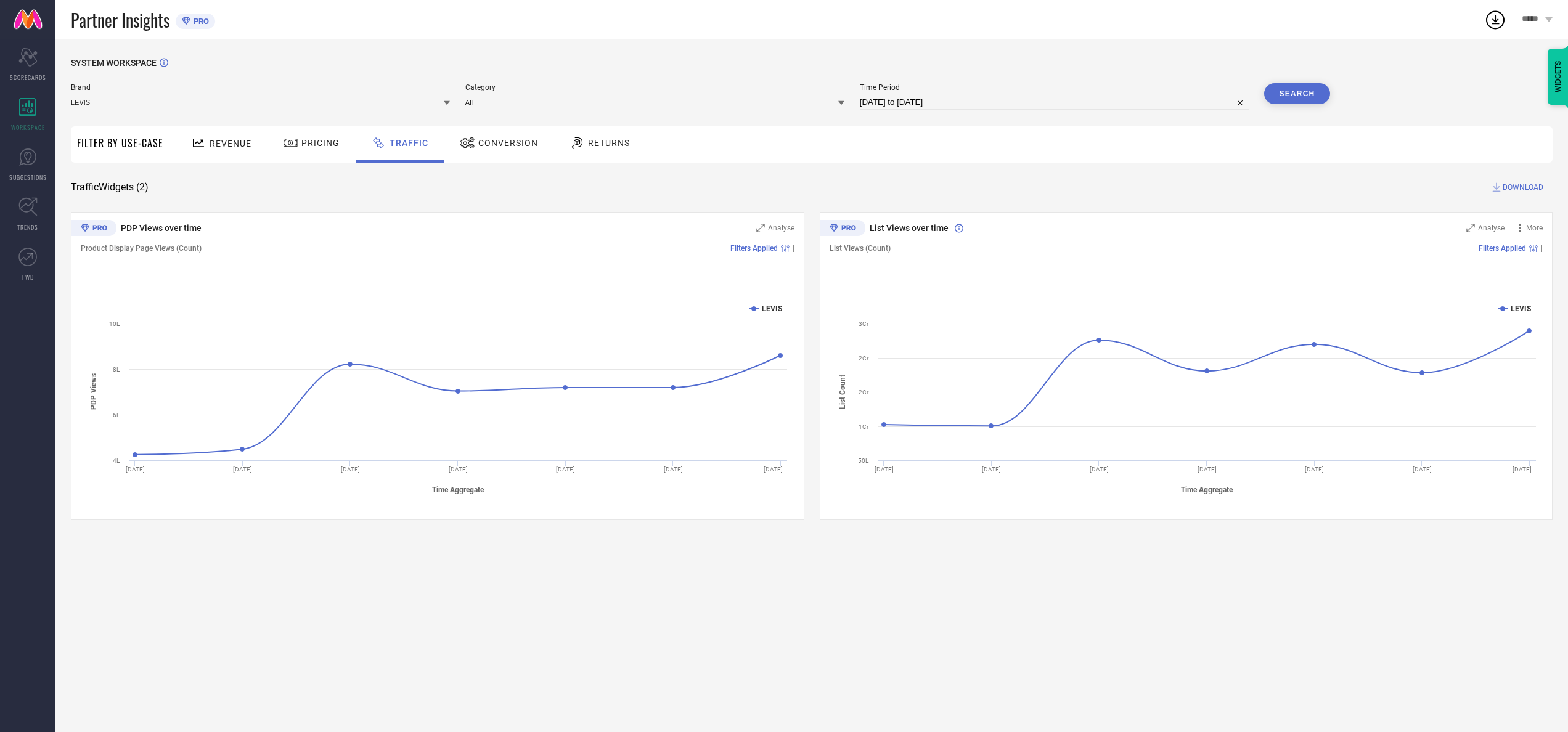
click at [508, 151] on div "Conversion" at bounding box center [499, 143] width 85 height 21
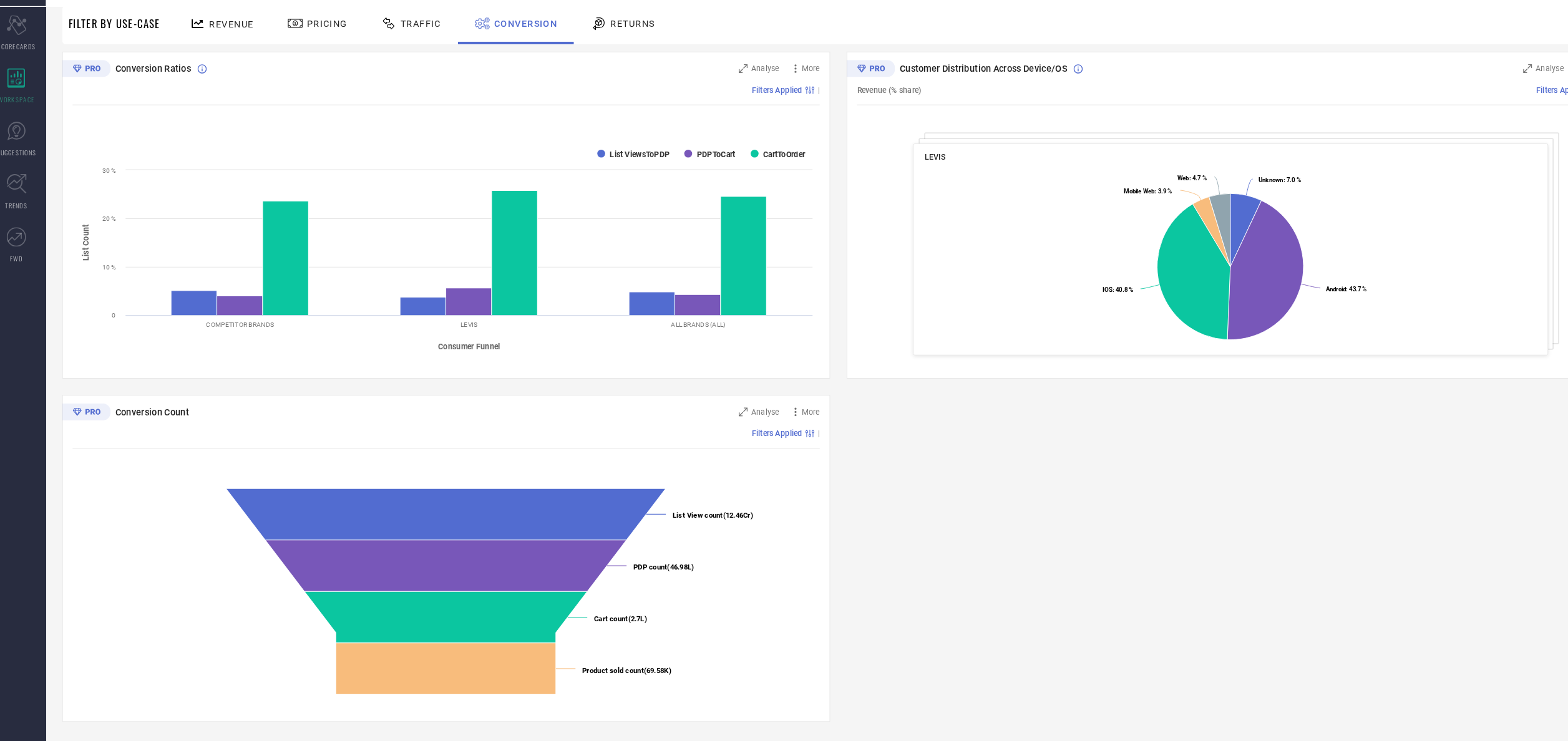
scroll to position [129, 0]
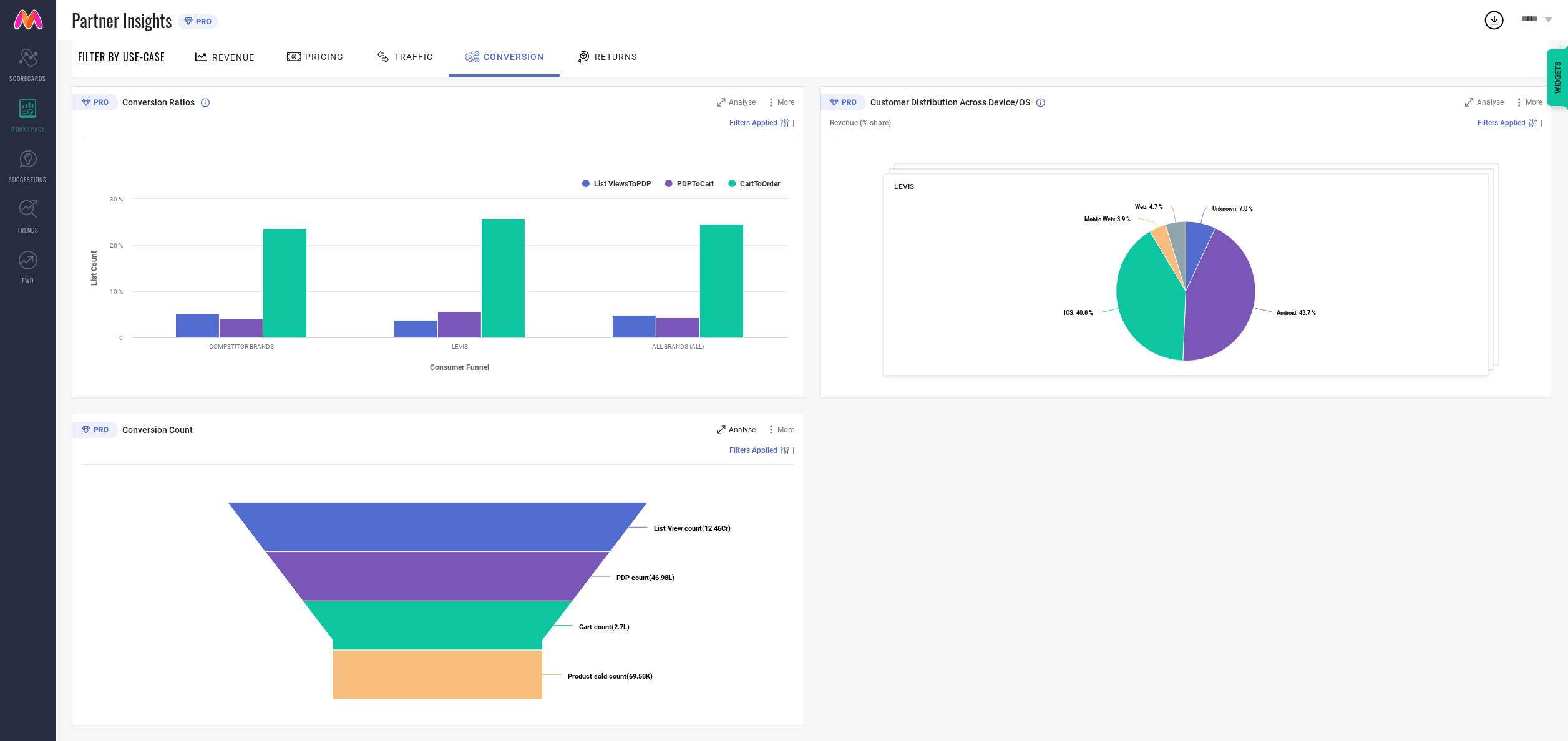
click at [738, 370] on span "Analyse" at bounding box center [742, 430] width 27 height 9
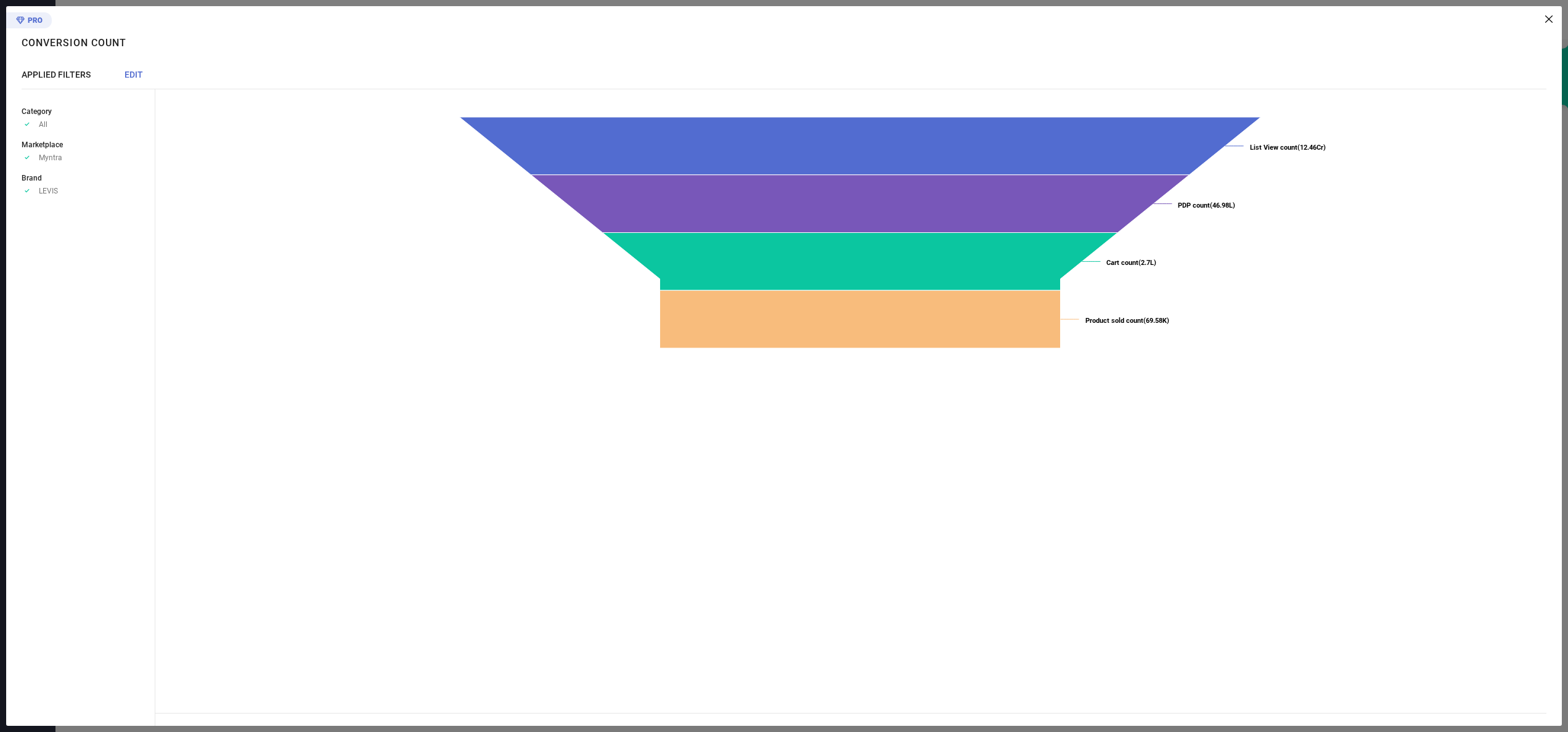
click at [783, 16] on icon at bounding box center [1549, 19] width 7 height 7
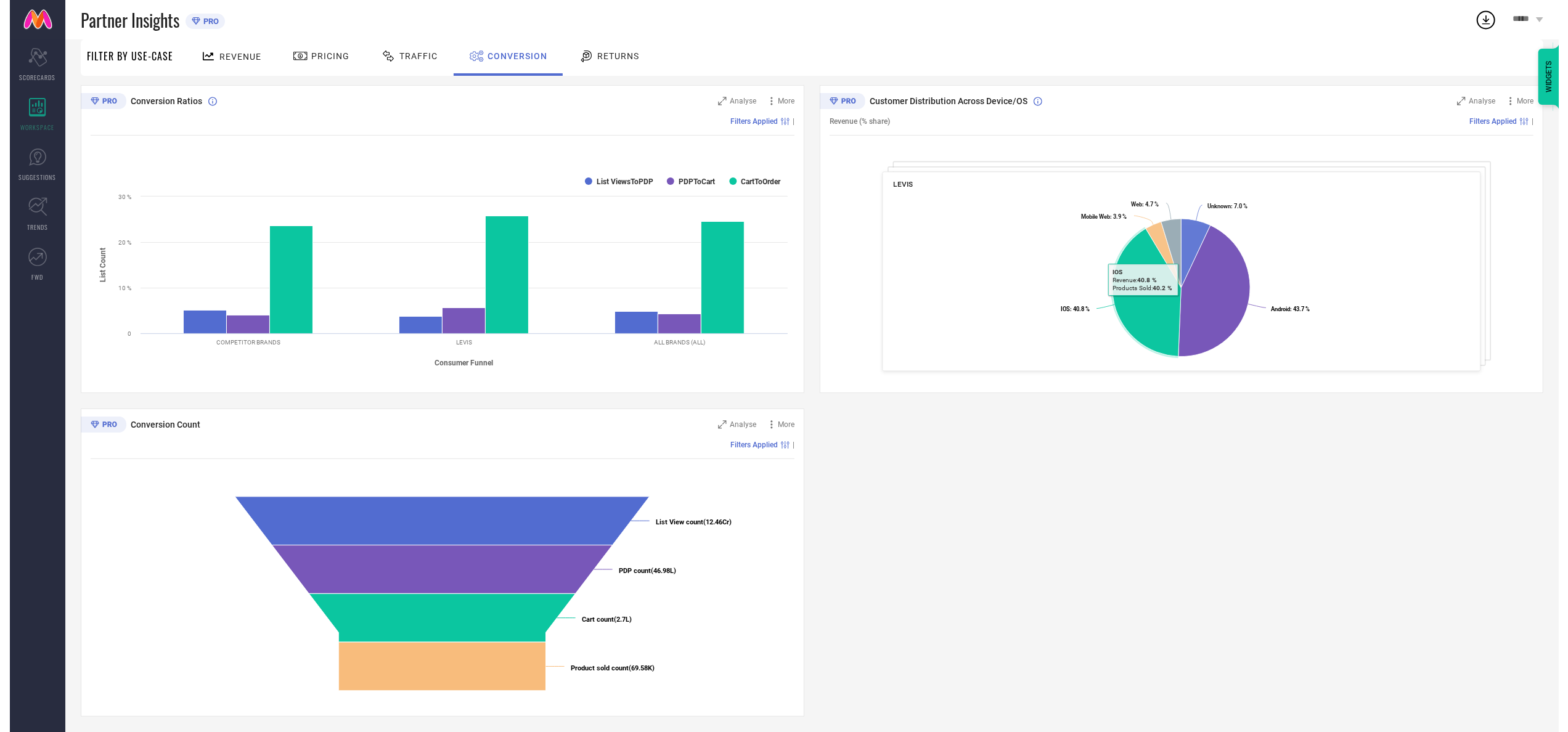
scroll to position [0, 0]
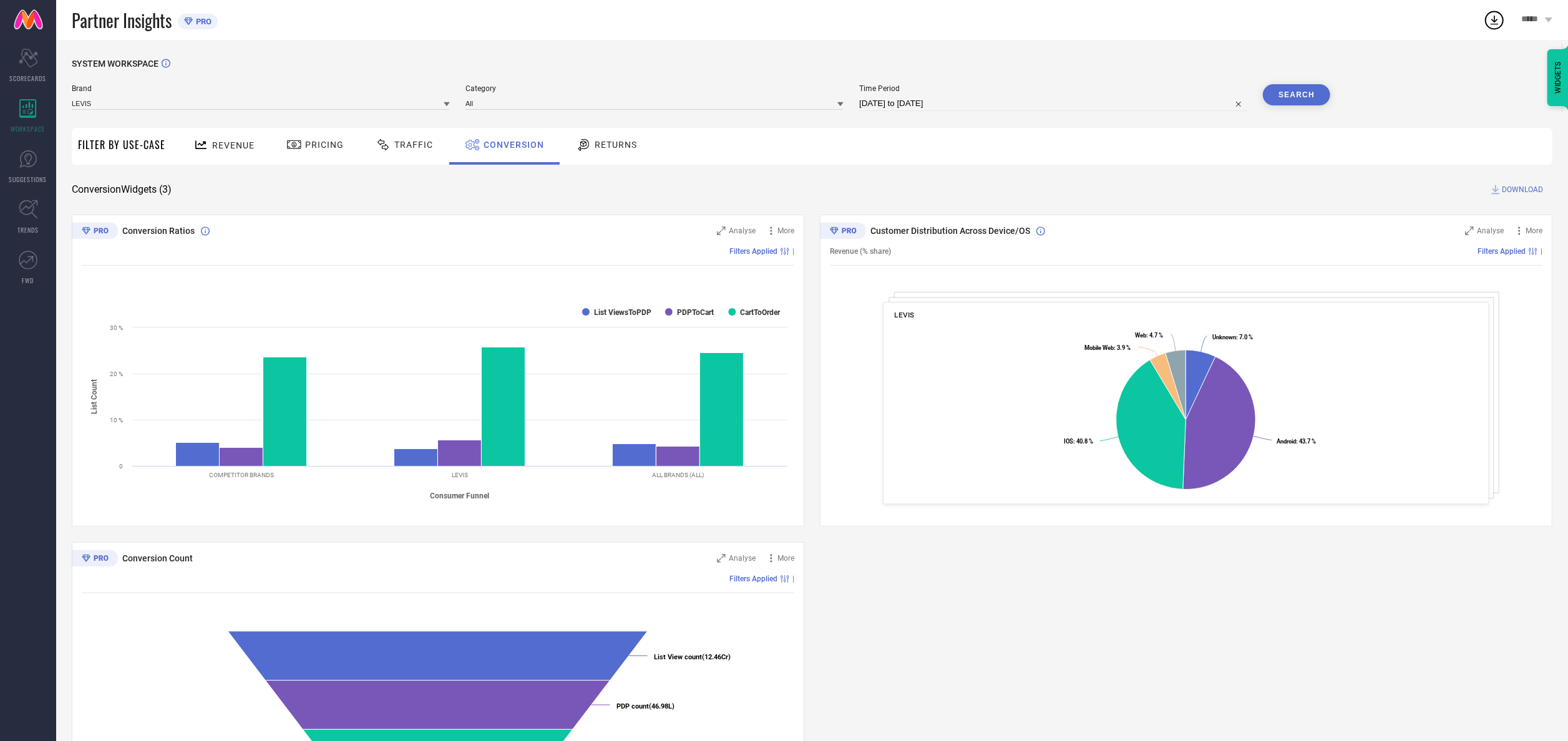
click at [394, 149] on span "Traffic" at bounding box center [413, 144] width 39 height 10
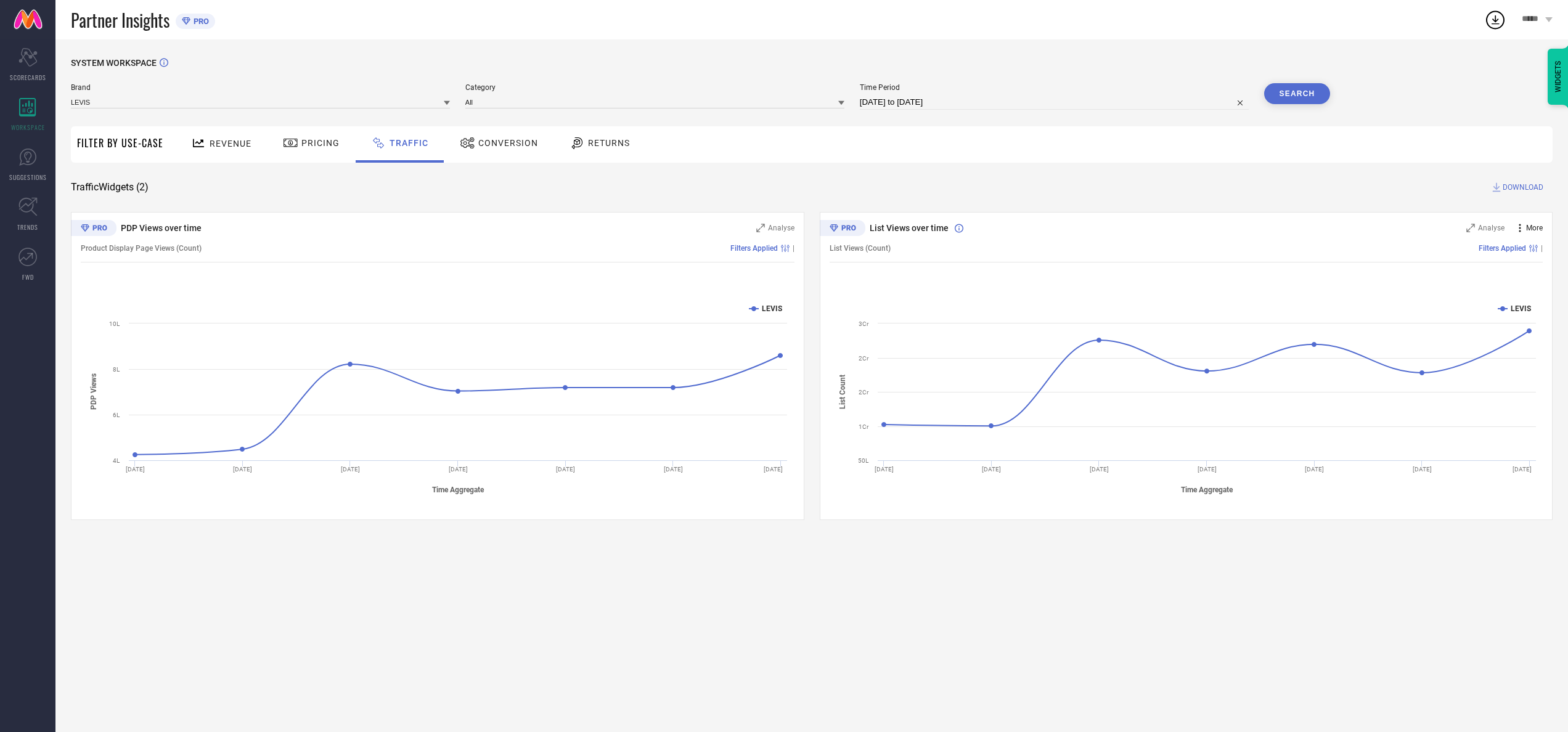
click at [783, 226] on icon at bounding box center [1519, 227] width 12 height 12
click at [783, 170] on div "SYSTEM WORKSPACE Brand LEVIS Category All Time Period [DATE] to [DATE] Search F…" at bounding box center [812, 289] width 1481 height 462
click at [783, 187] on span "DOWNLOAD" at bounding box center [1523, 187] width 40 height 12
click at [783, 18] on icon at bounding box center [1495, 20] width 8 height 9
